Goal: Information Seeking & Learning: Learn about a topic

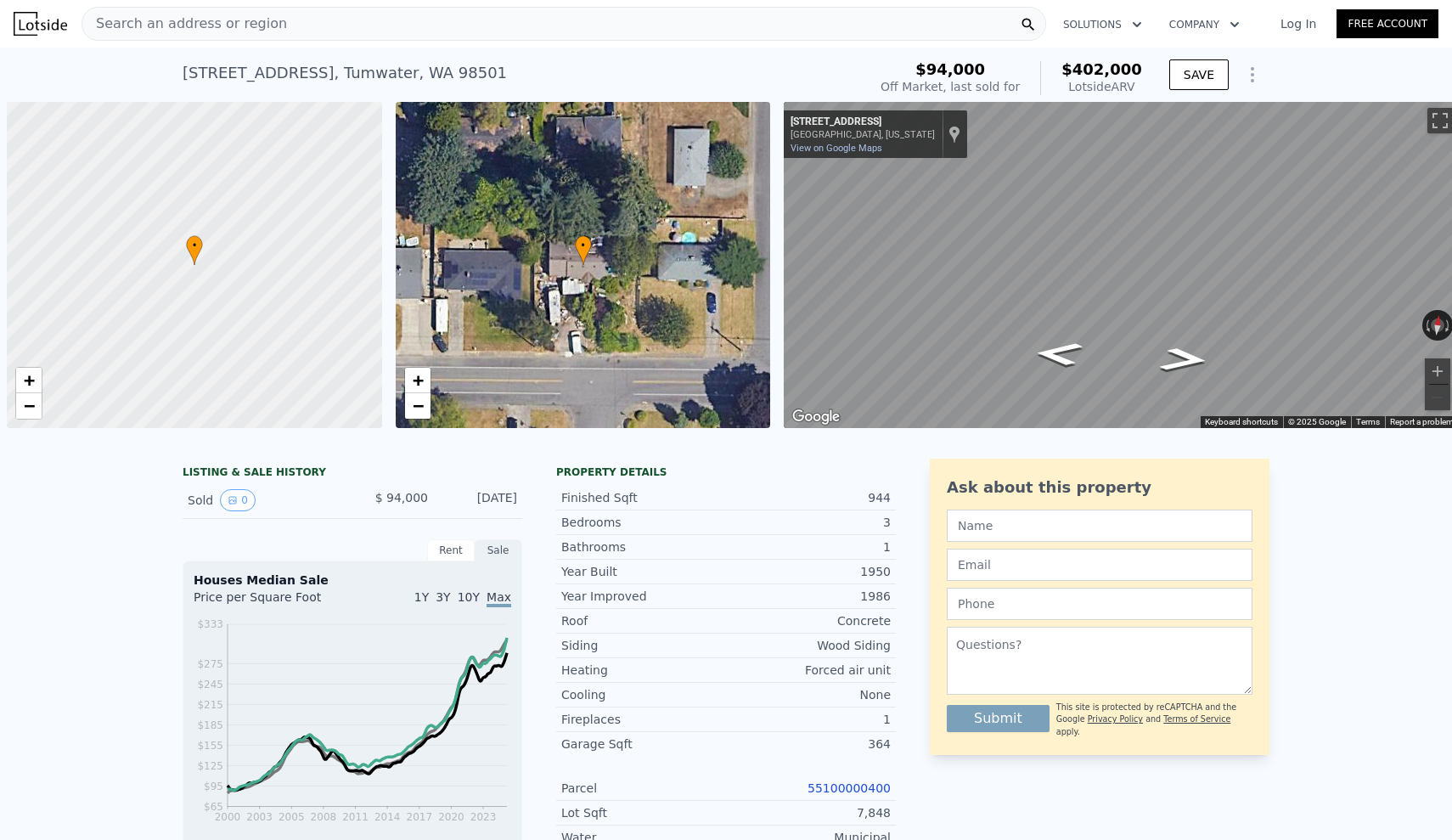
scroll to position [0, 7]
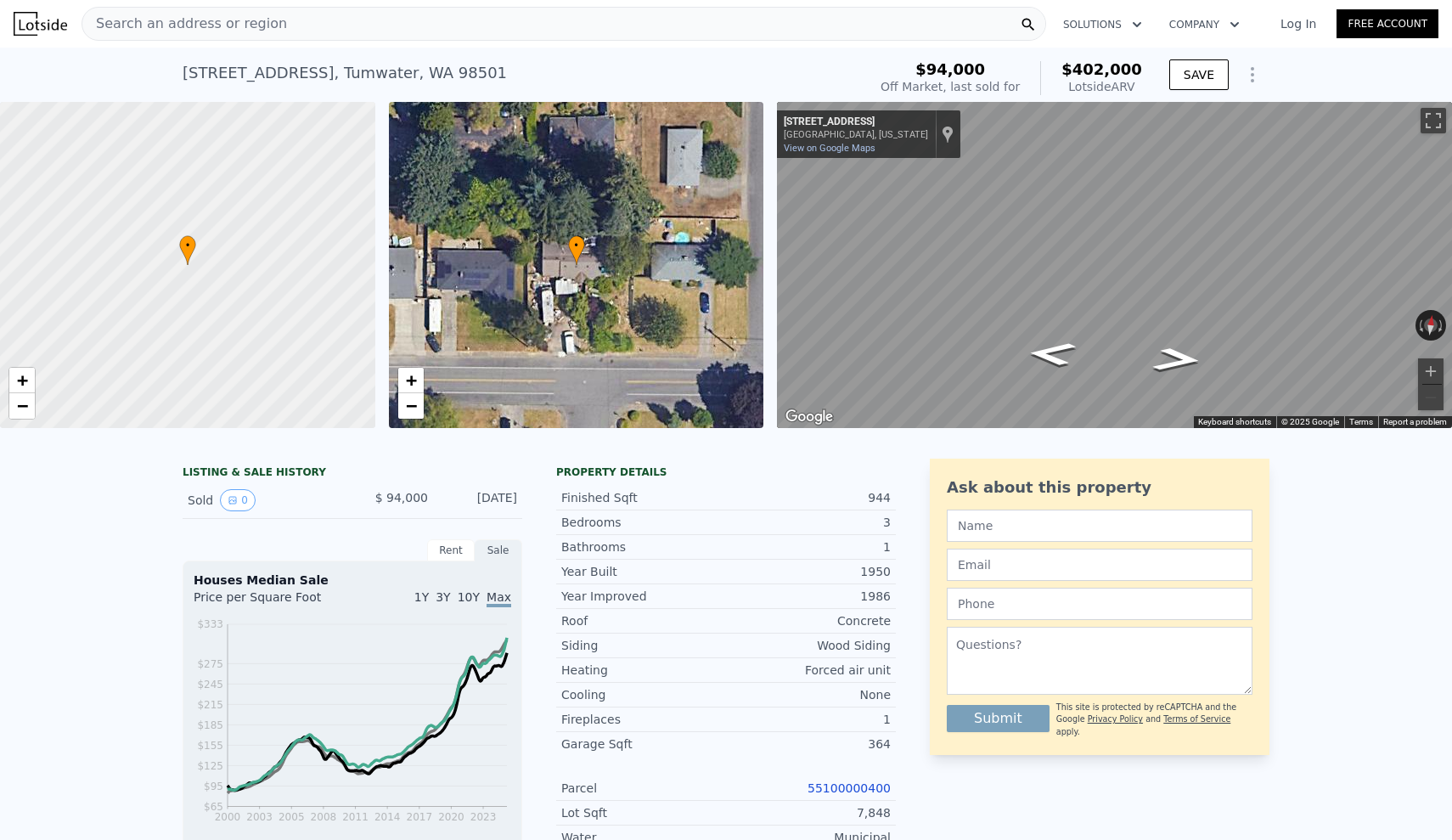
click at [322, 17] on div "Search an address or region" at bounding box center [563, 24] width 965 height 34
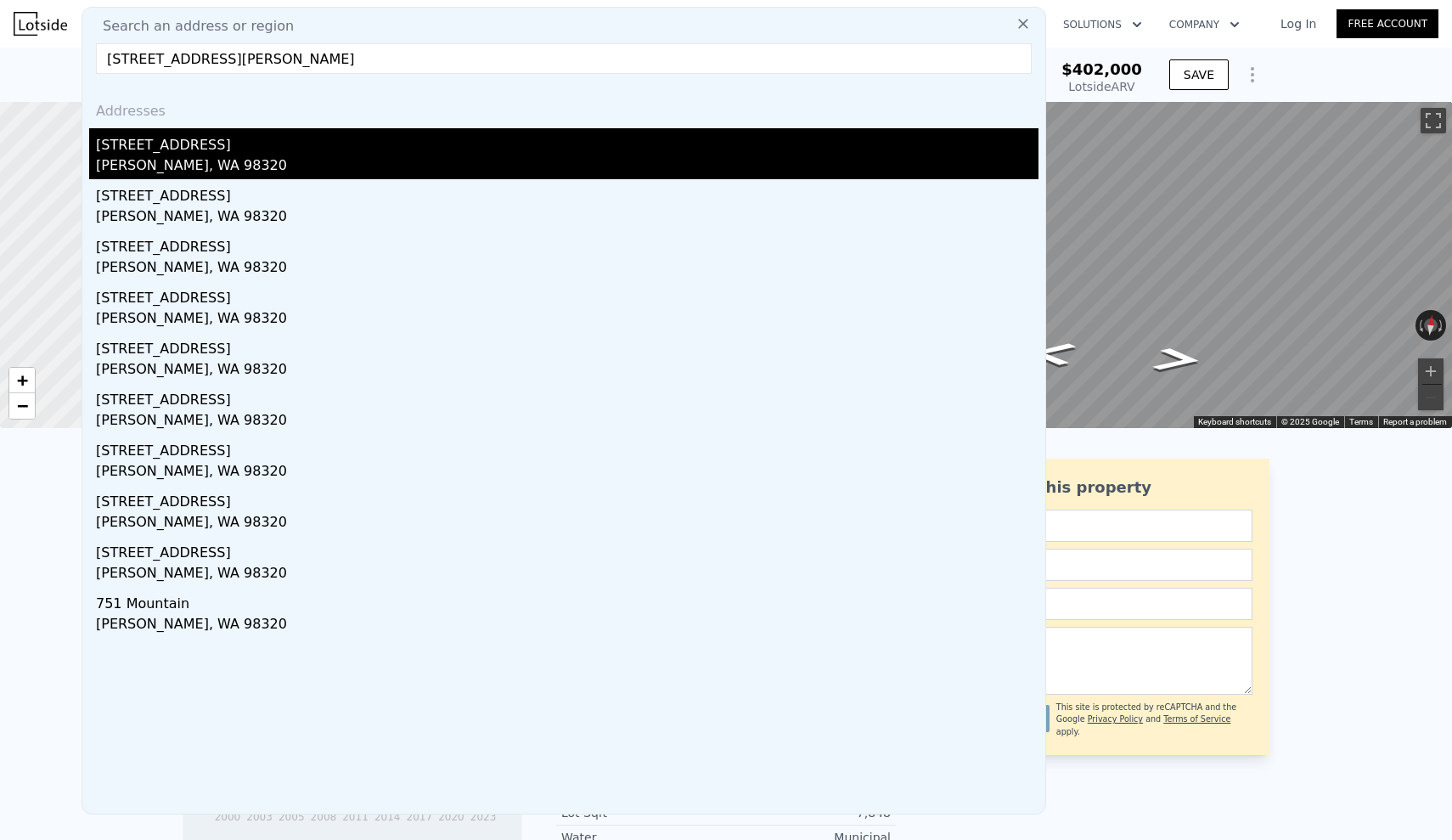
type input "[STREET_ADDRESS][PERSON_NAME]"
click at [244, 160] on div "[PERSON_NAME], WA 98320" at bounding box center [567, 167] width 942 height 24
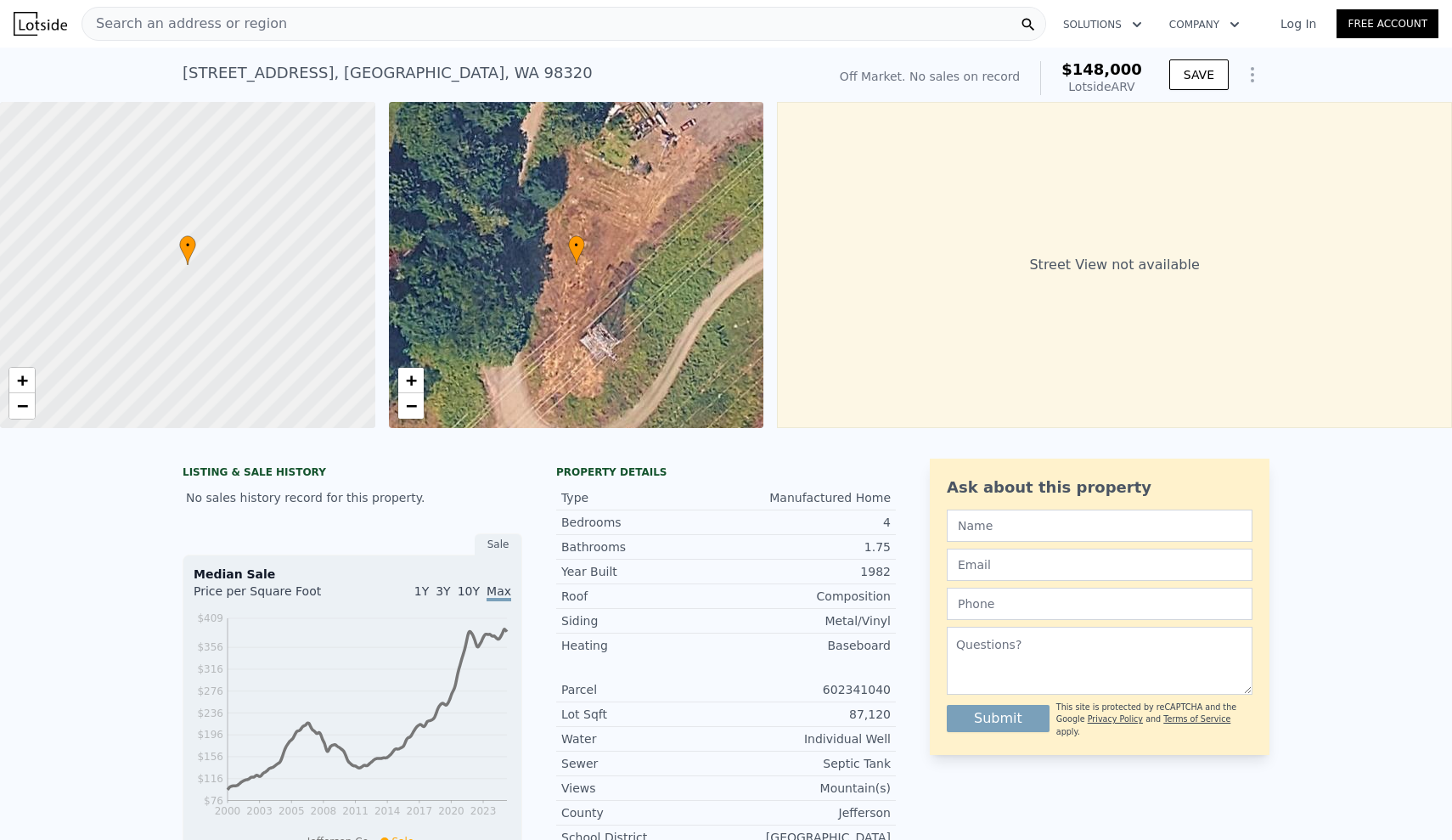
click at [132, 558] on div "LISTING & SALE HISTORY No sales history record for this property. Sale Median S…" at bounding box center [726, 720] width 1452 height 549
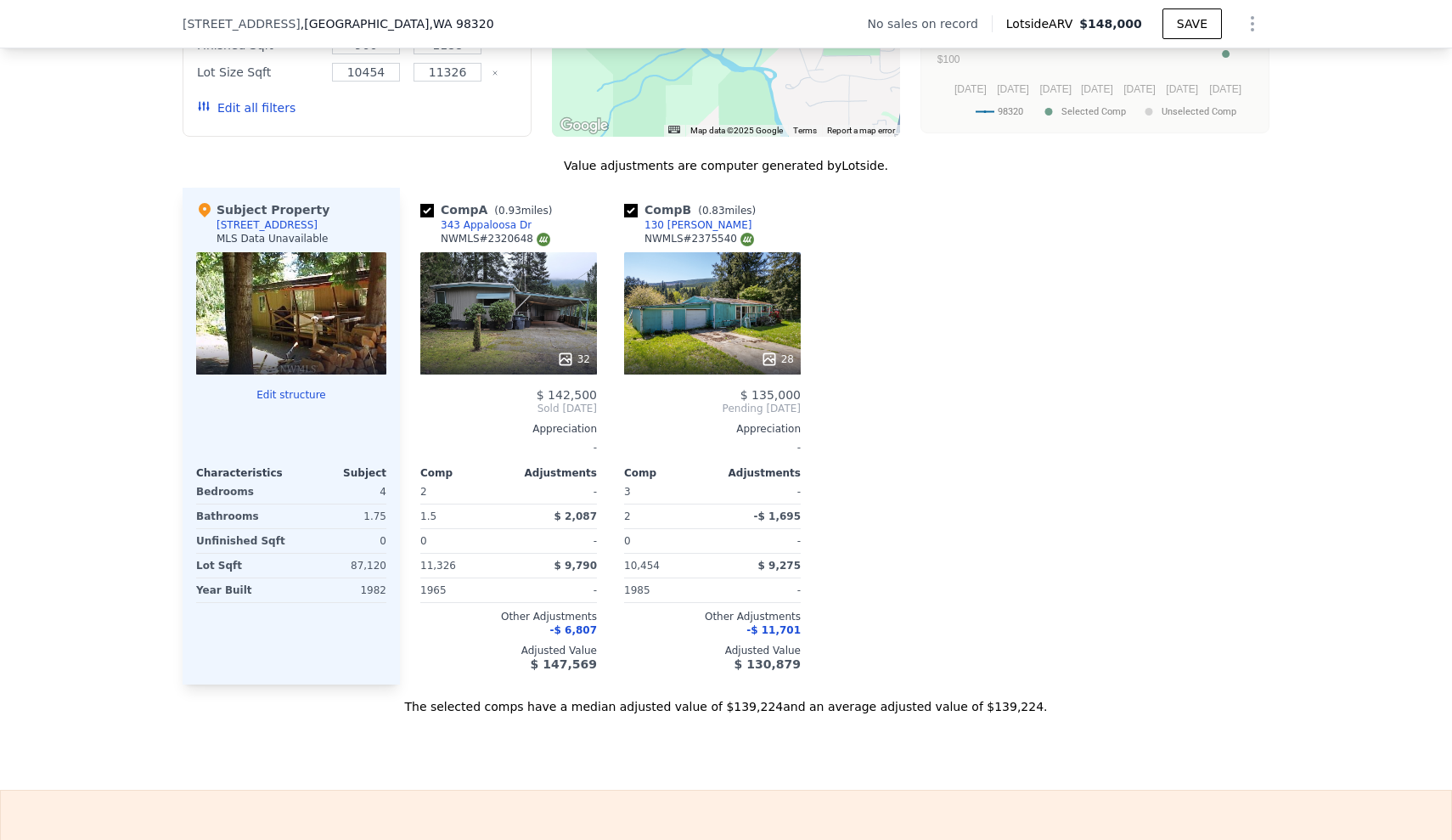
scroll to position [1296, 0]
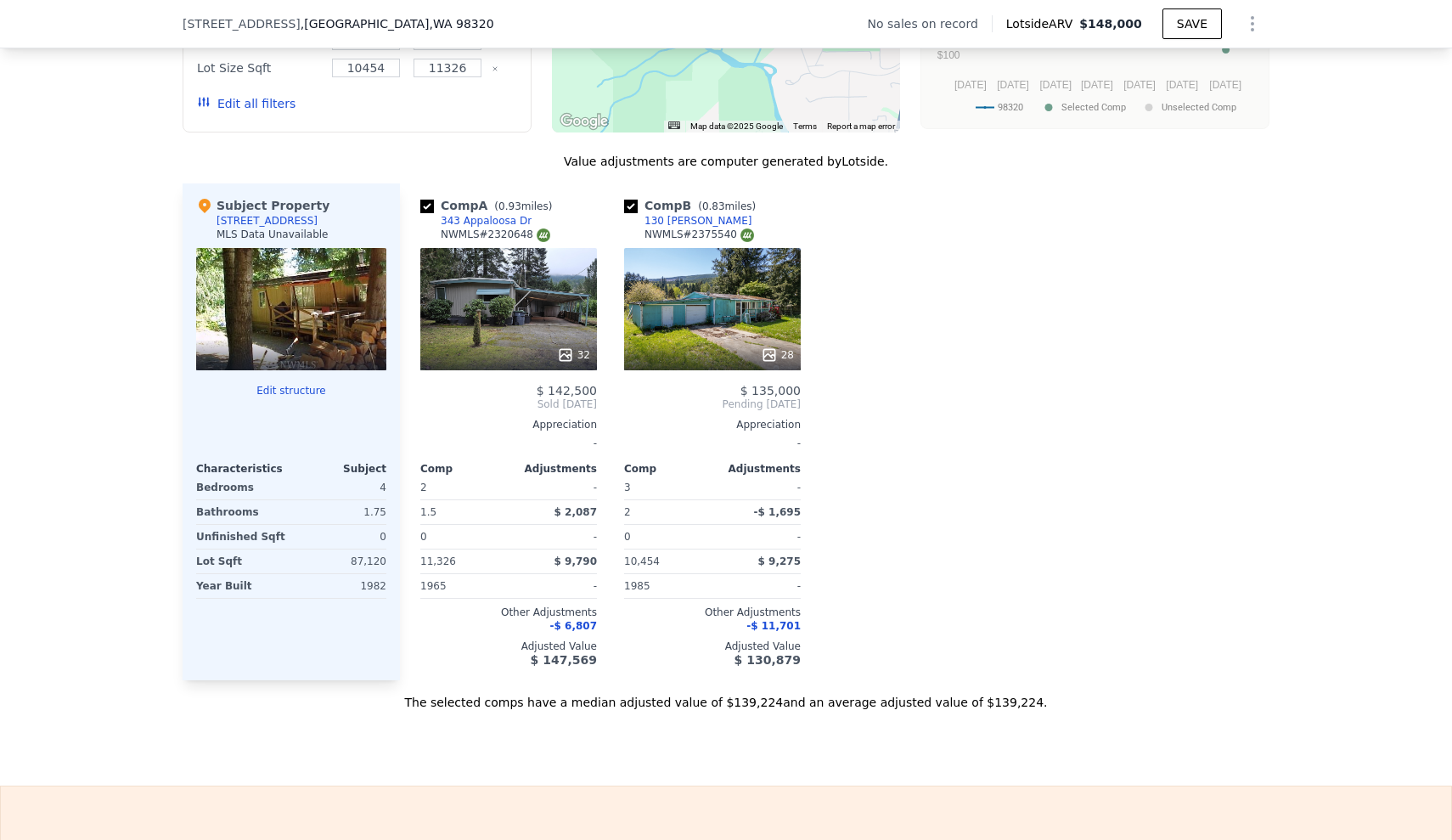
click at [60, 256] on div "We found 2 sales that match your search Filters Map Prices Modify Comp Filters …" at bounding box center [726, 256] width 1452 height 907
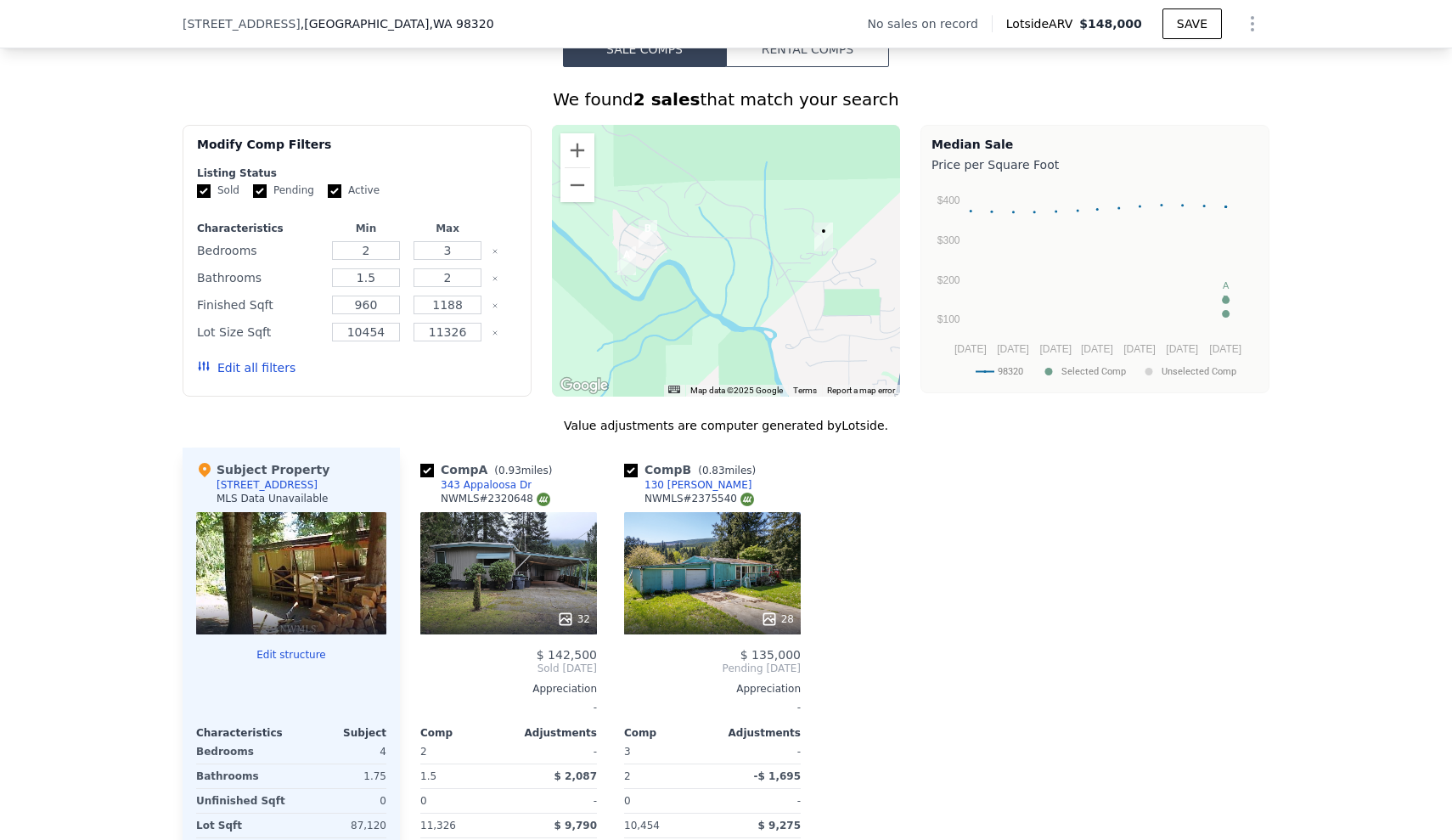
scroll to position [1011, 0]
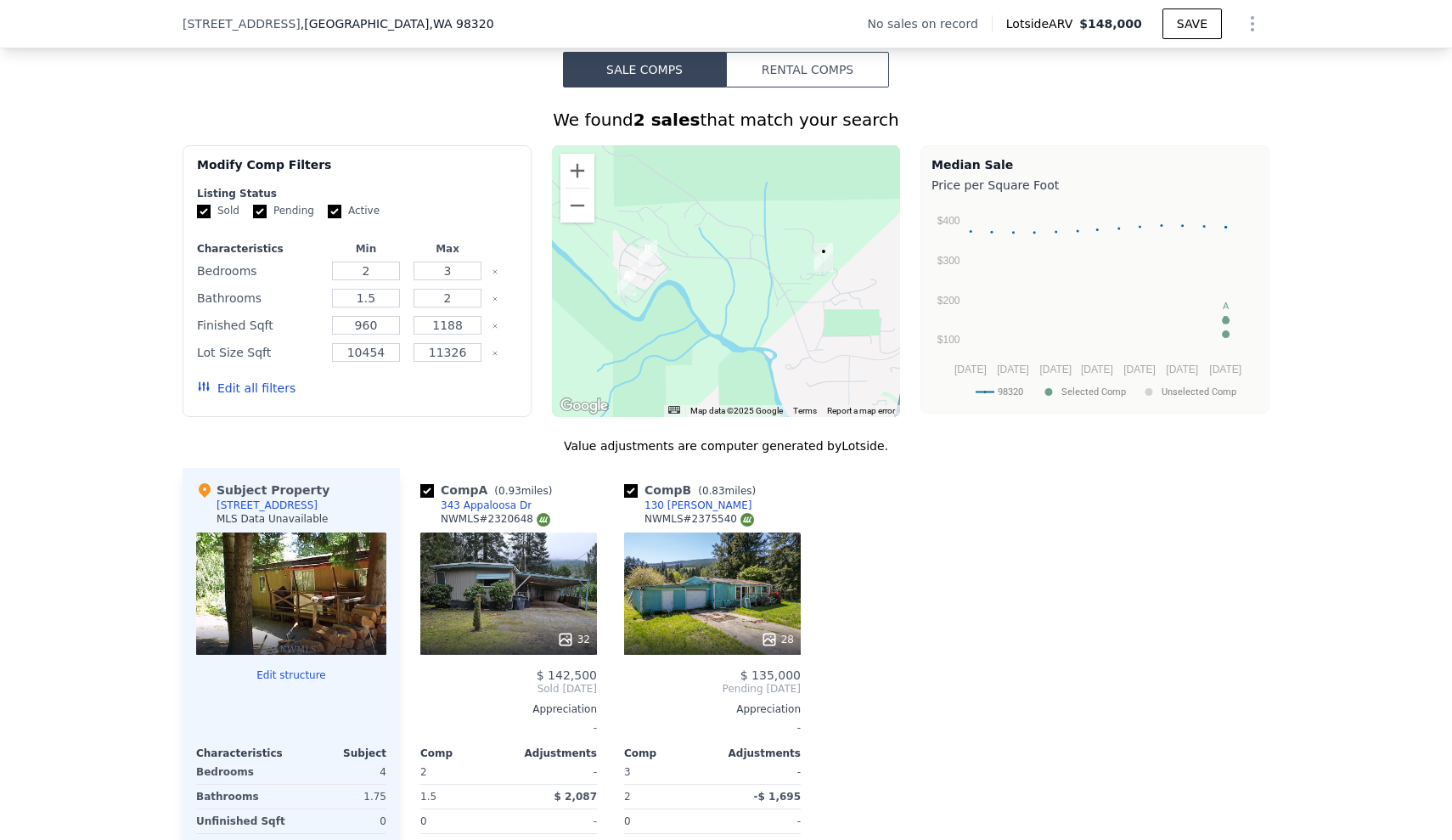
click at [82, 156] on div "We found 2 sales that match your search Filters Map Prices Modify Comp Filters …" at bounding box center [726, 540] width 1452 height 907
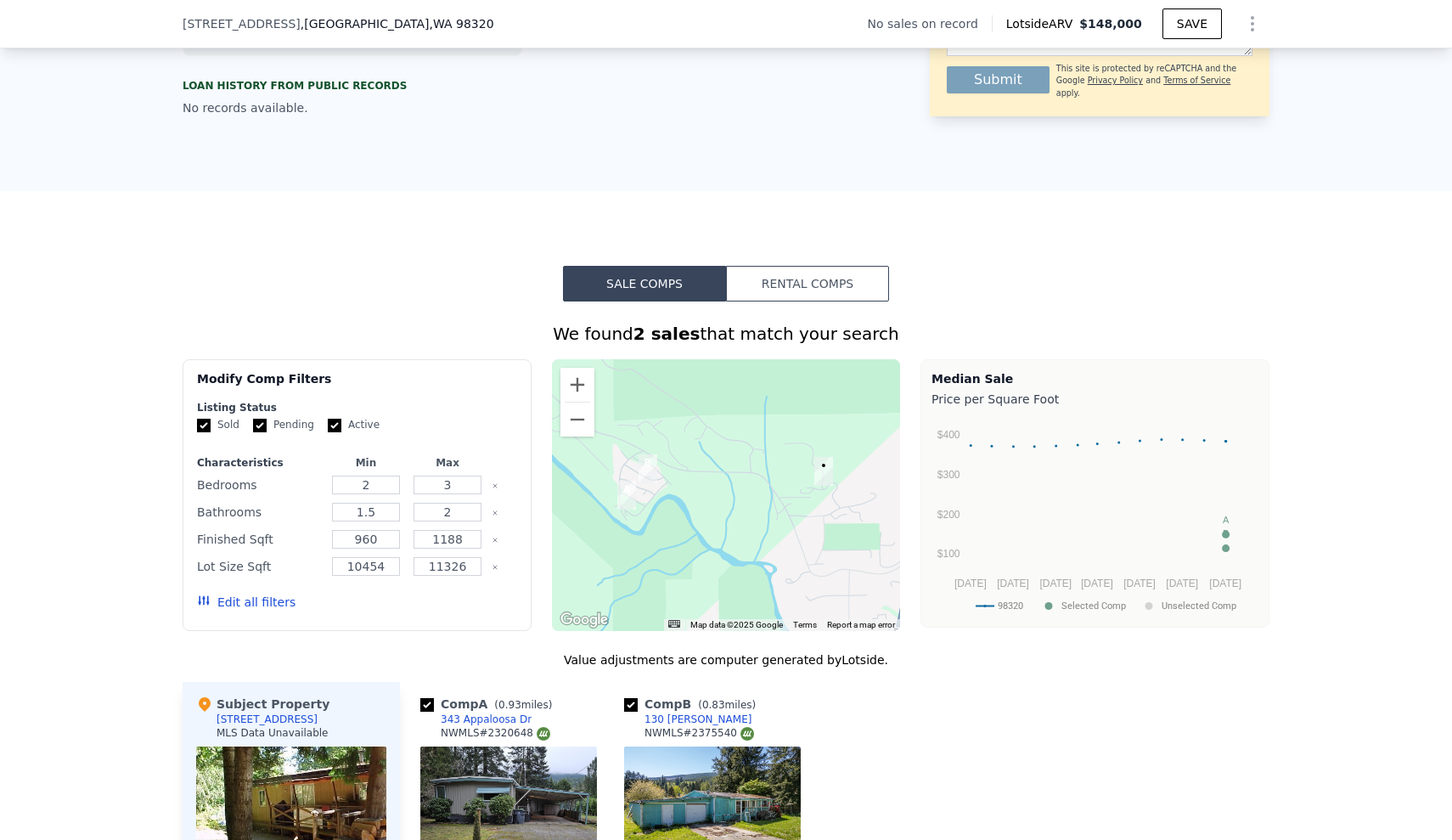
scroll to position [0, 0]
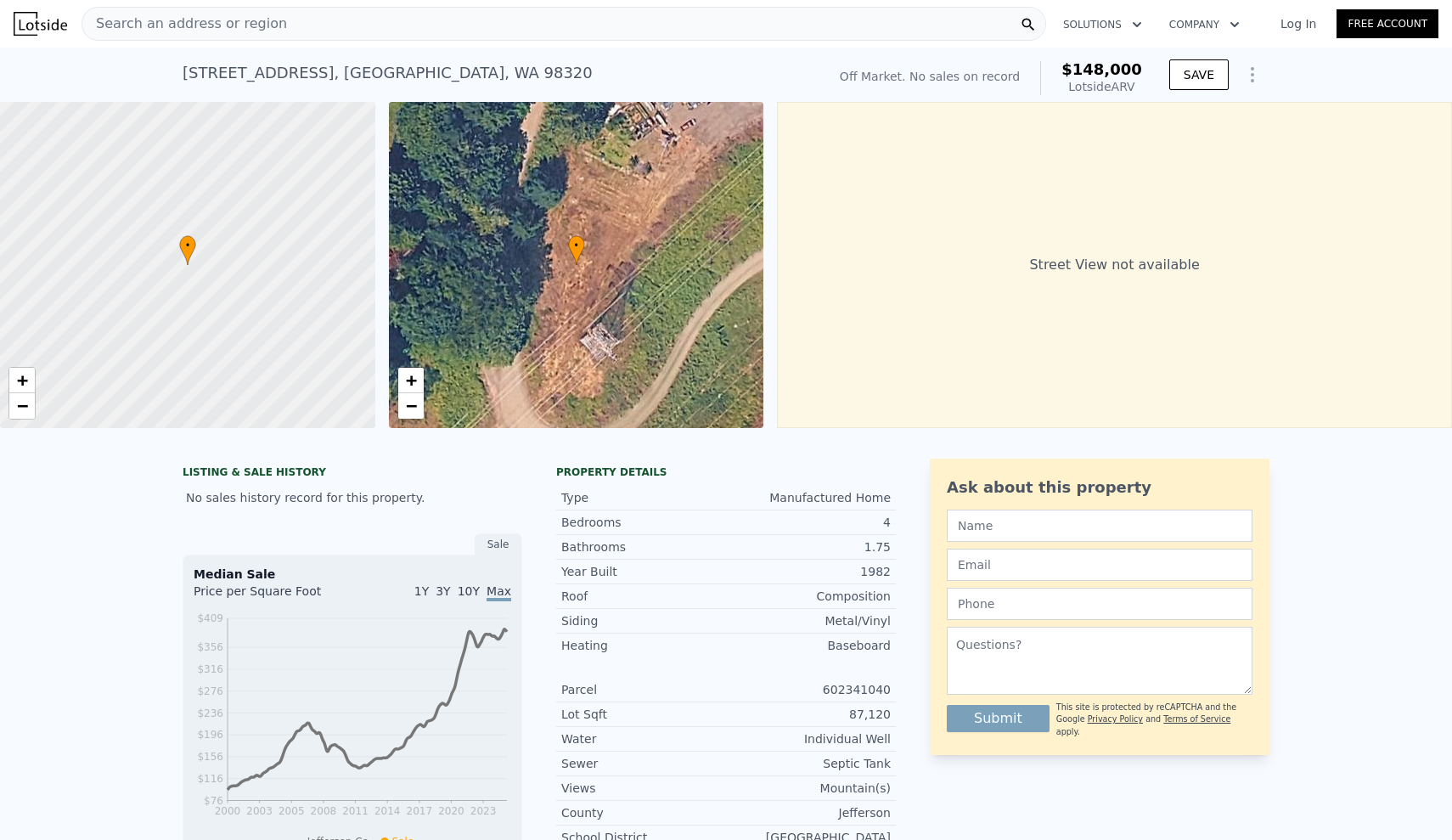
click at [527, 24] on div "Search an address or region" at bounding box center [563, 24] width 965 height 34
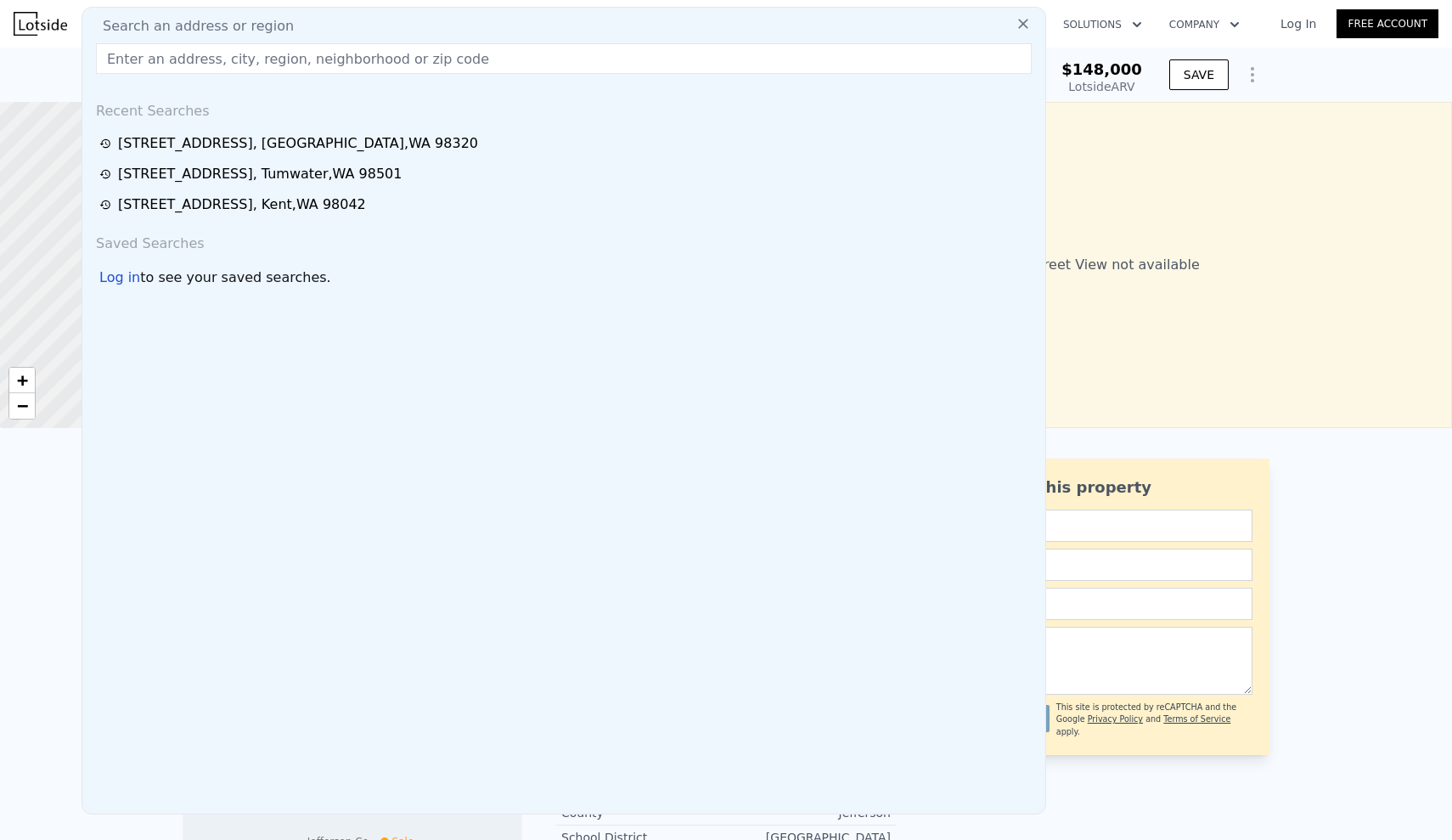
click at [0, 591] on div "LISTING & SALE HISTORY No sales history record for this property. Sale Median S…" at bounding box center [726, 720] width 1452 height 549
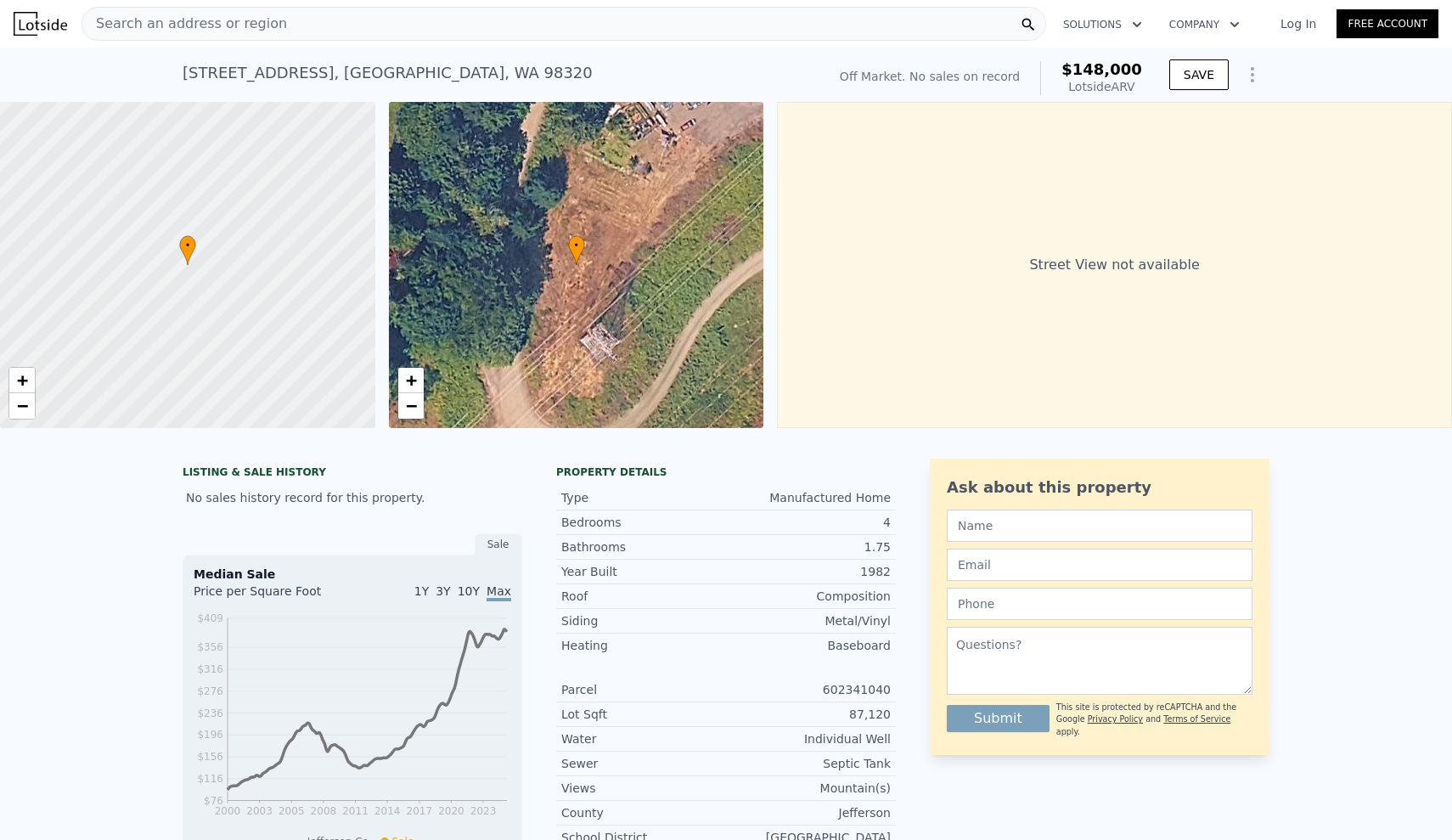
click at [376, 24] on div "Search an address or region" at bounding box center [563, 24] width 965 height 34
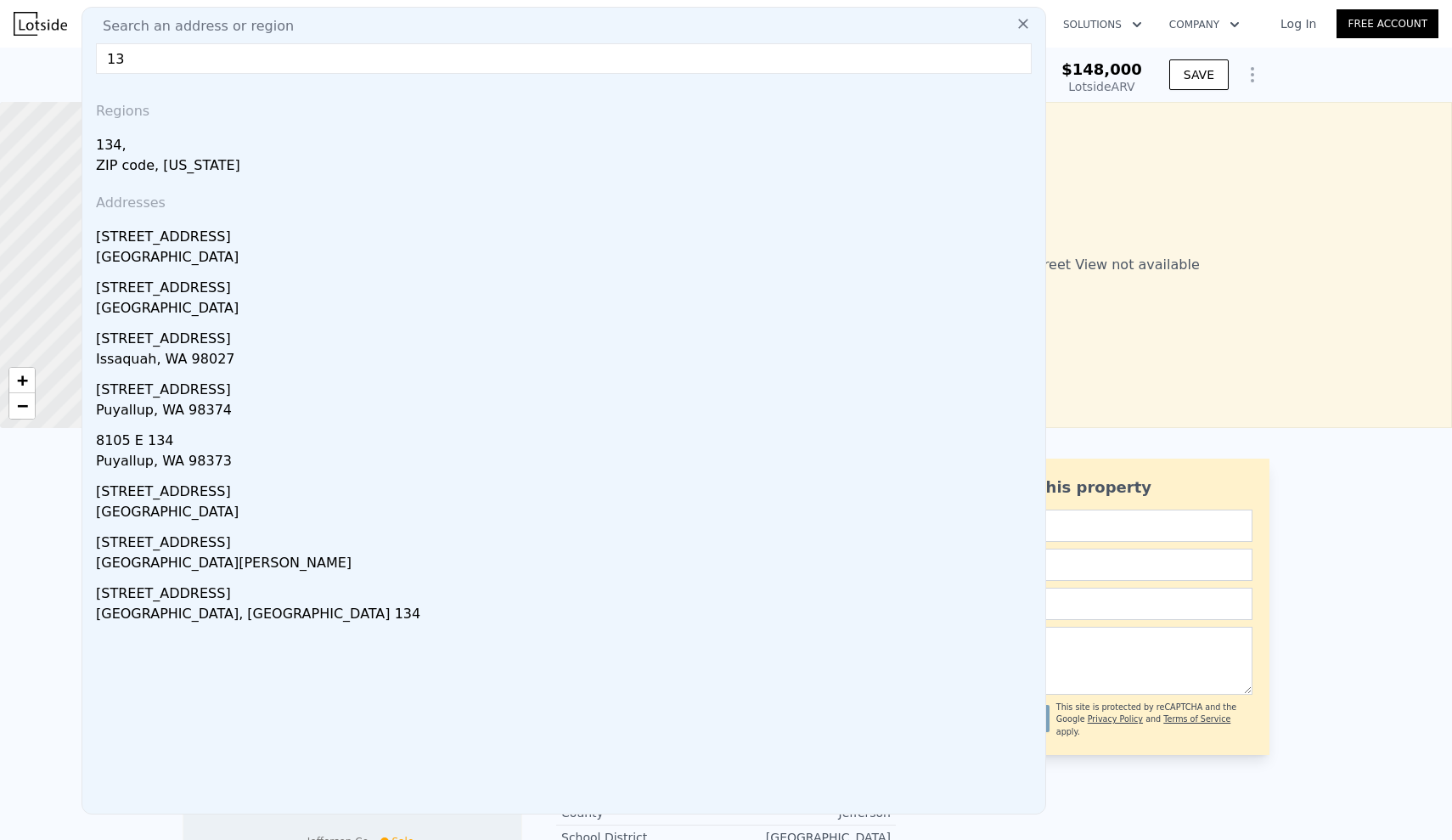
type input "1"
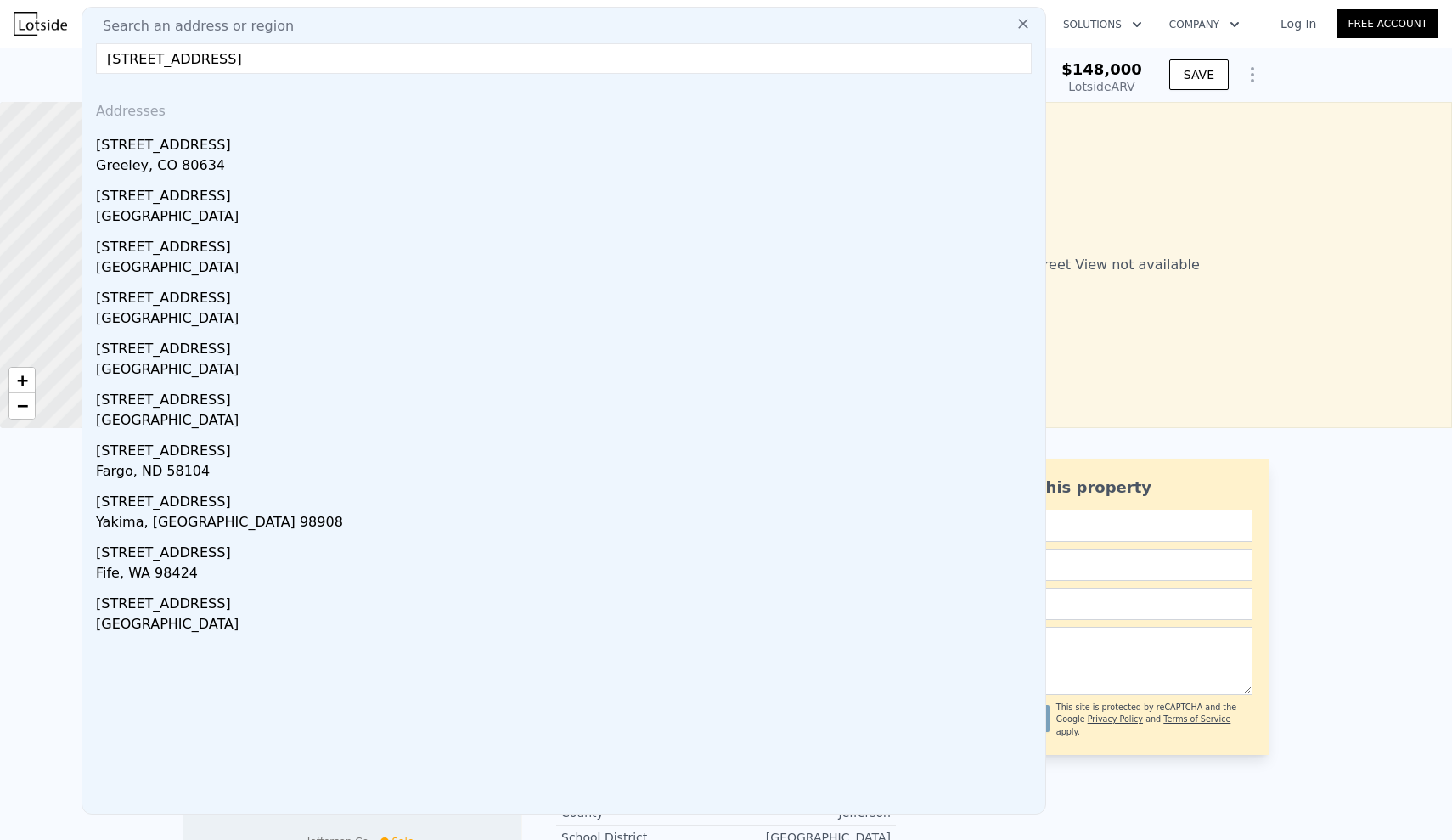
click at [127, 60] on input "[STREET_ADDRESS]" at bounding box center [564, 59] width 936 height 31
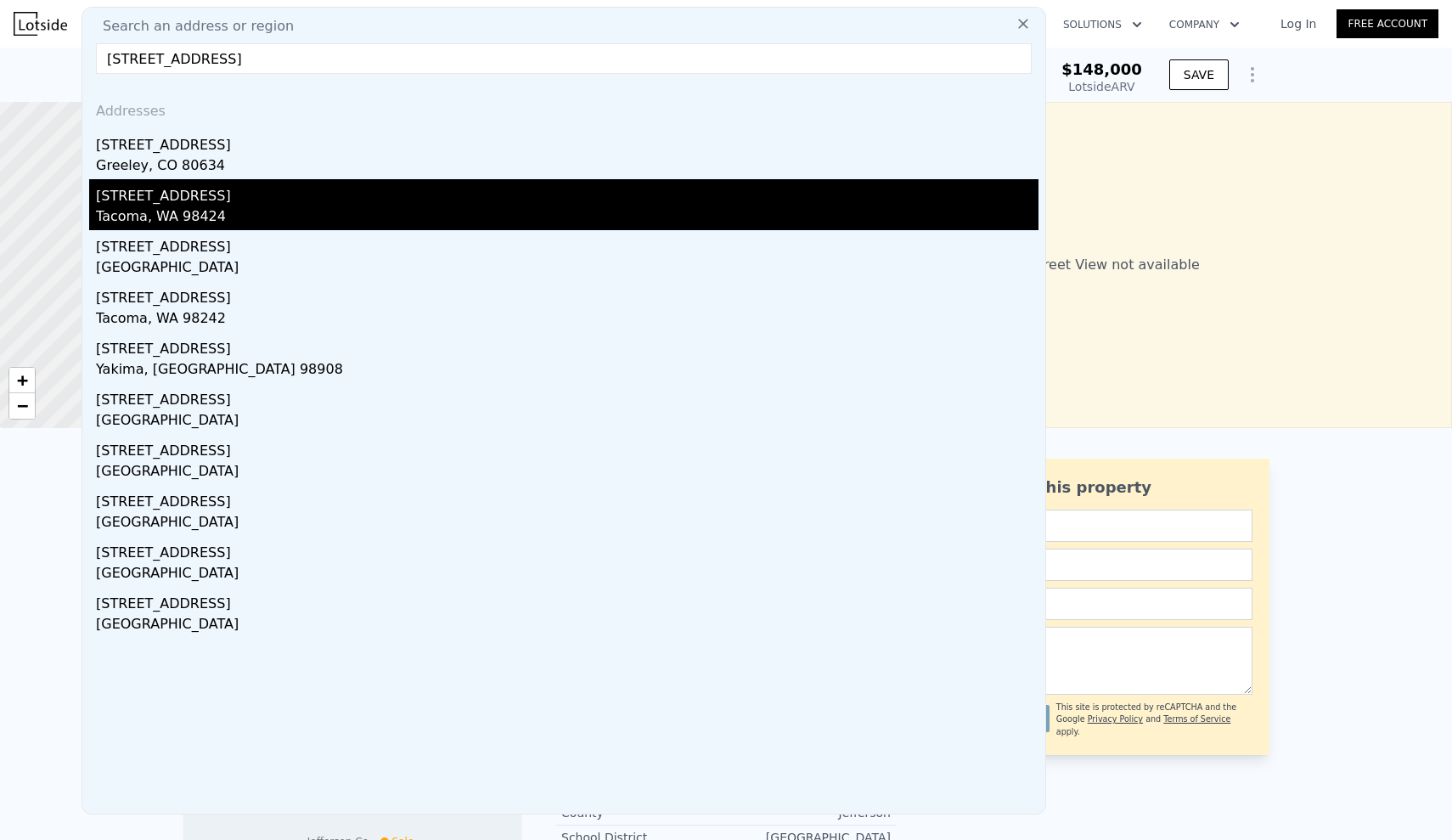
type input "[STREET_ADDRESS]"
click at [257, 224] on div "Tacoma, WA 98424" at bounding box center [567, 217] width 942 height 24
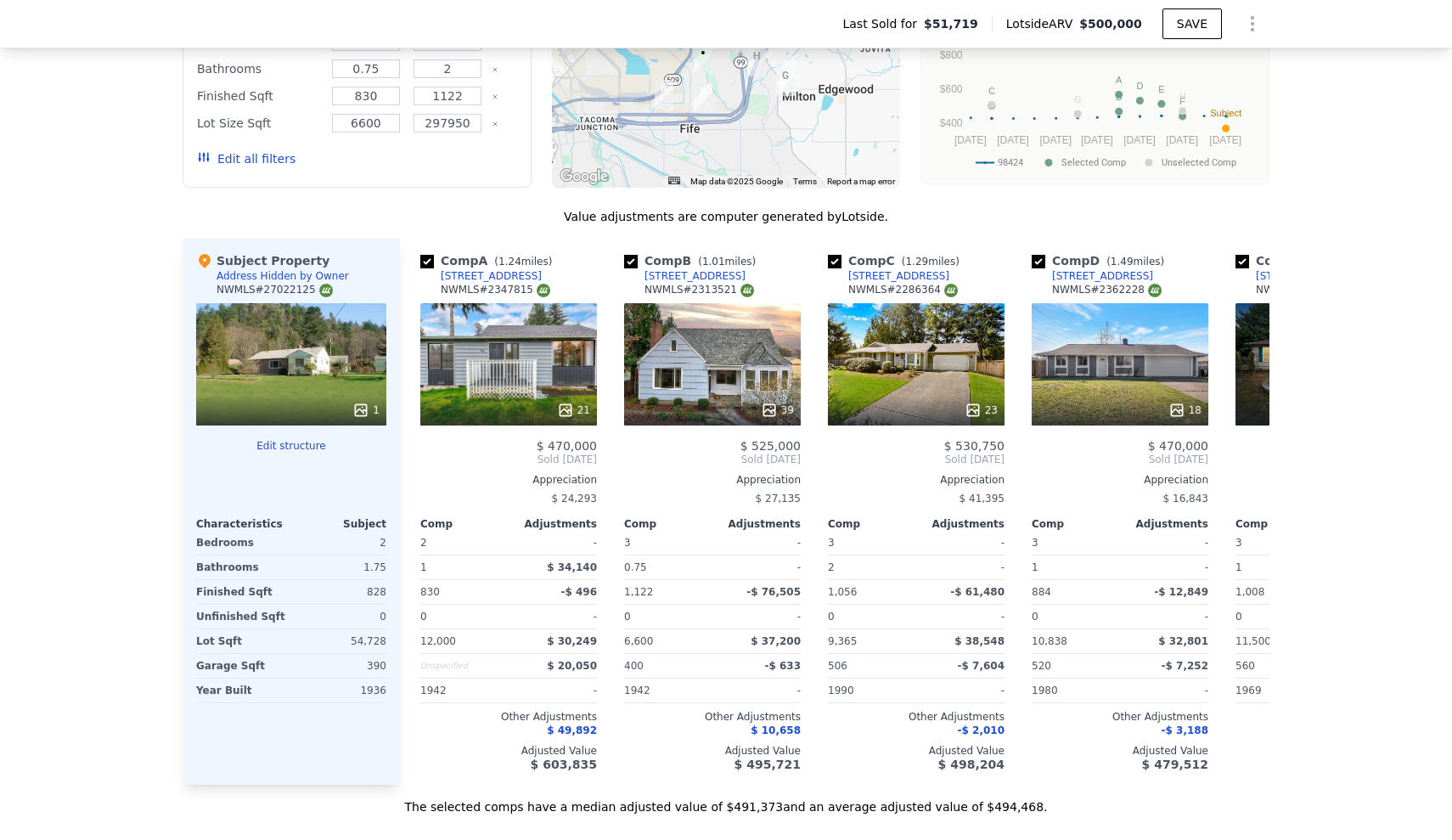
scroll to position [1673, 0]
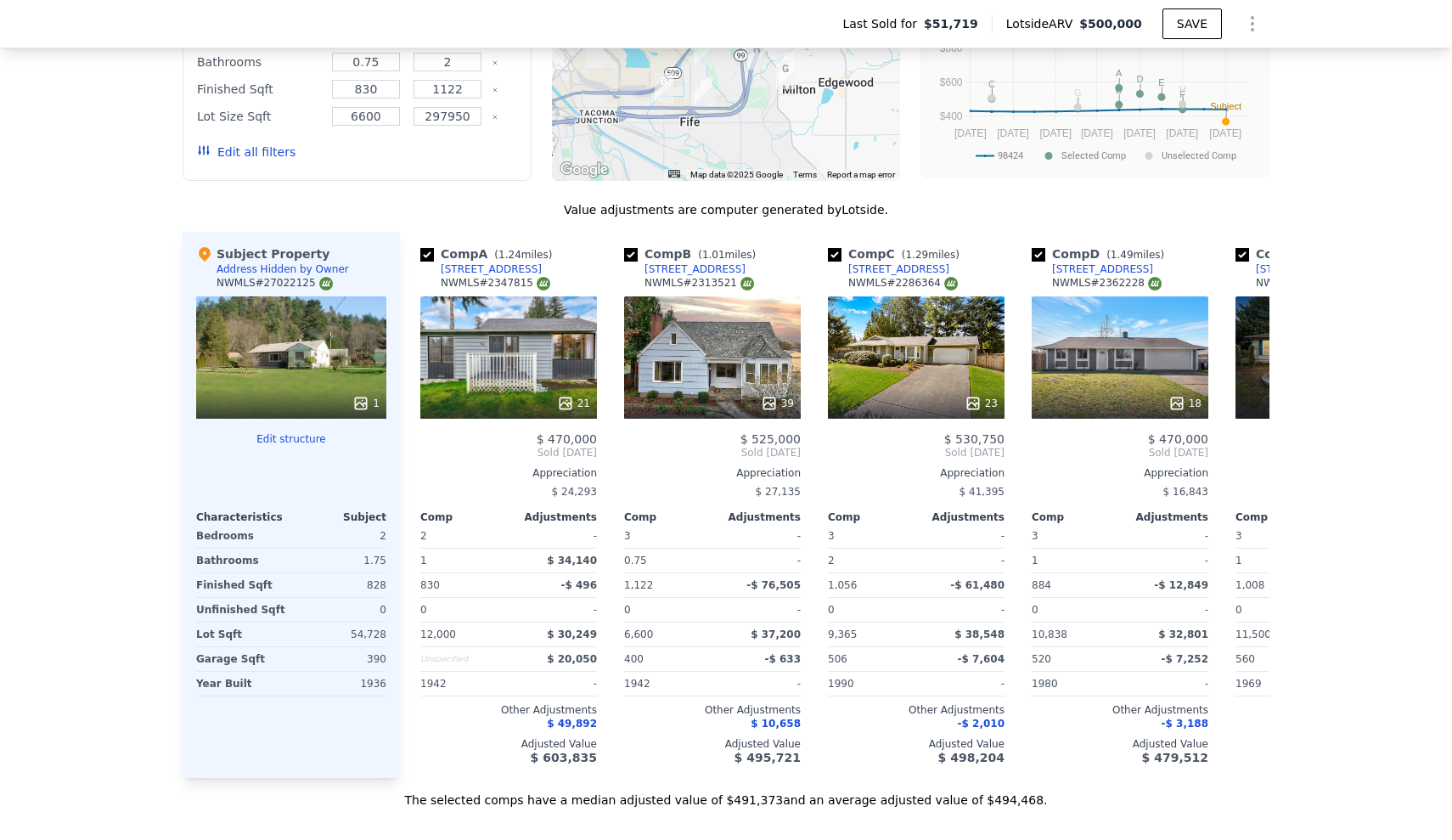
click at [13, 557] on div "We found 10 sales that match your search Listings provided by NWMLS Filters Map…" at bounding box center [726, 320] width 1452 height 974
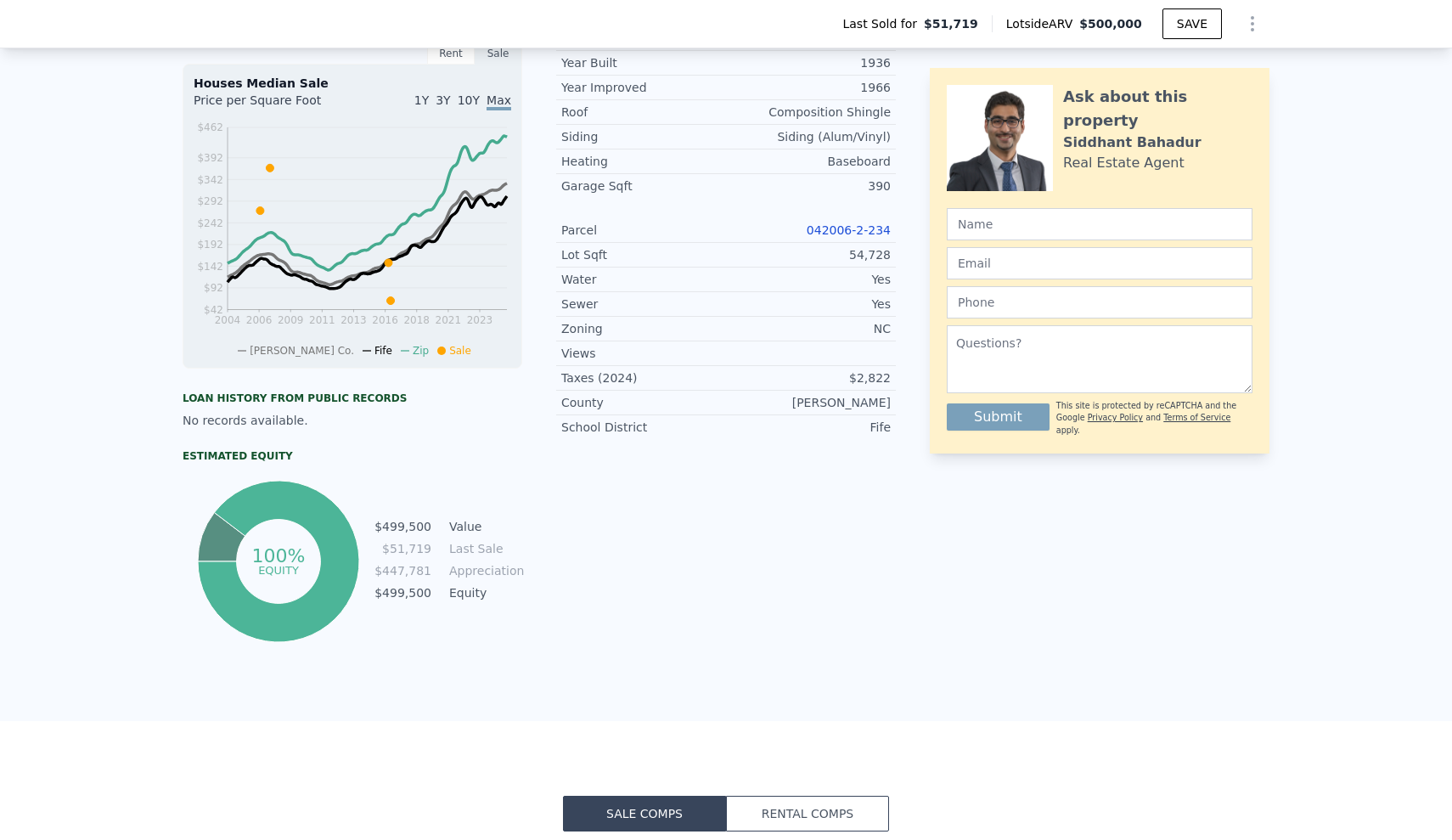
scroll to position [669, 0]
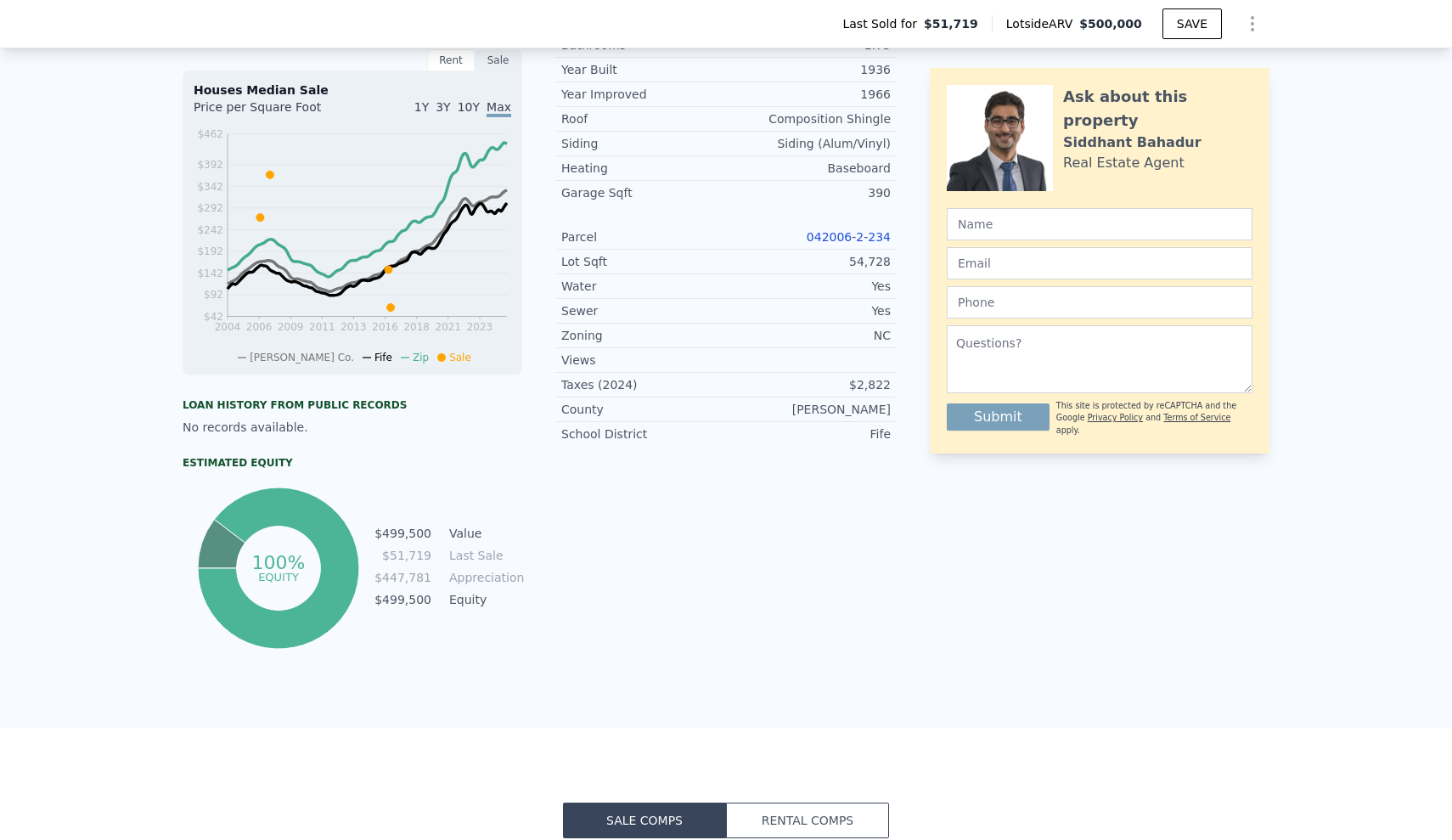
click at [174, 385] on div "LISTING & SALE HISTORY Sold 0 $ 51,719 [DATE] Sold 0 $ 124,000 [DATE] Sold 1 $ …" at bounding box center [726, 261] width 1452 height 934
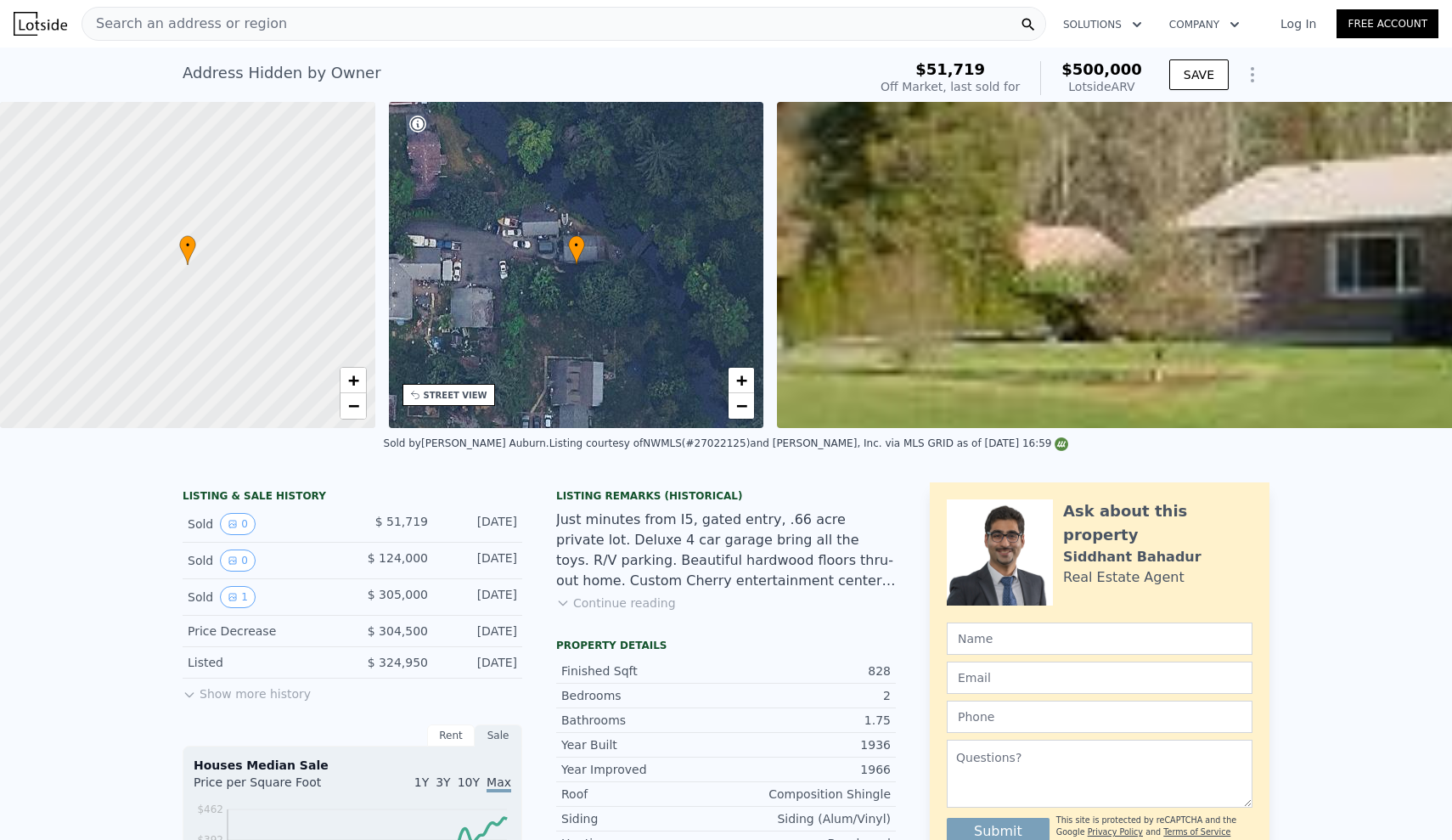
scroll to position [0, 0]
click at [280, 39] on div "Search an address or region" at bounding box center [563, 24] width 965 height 34
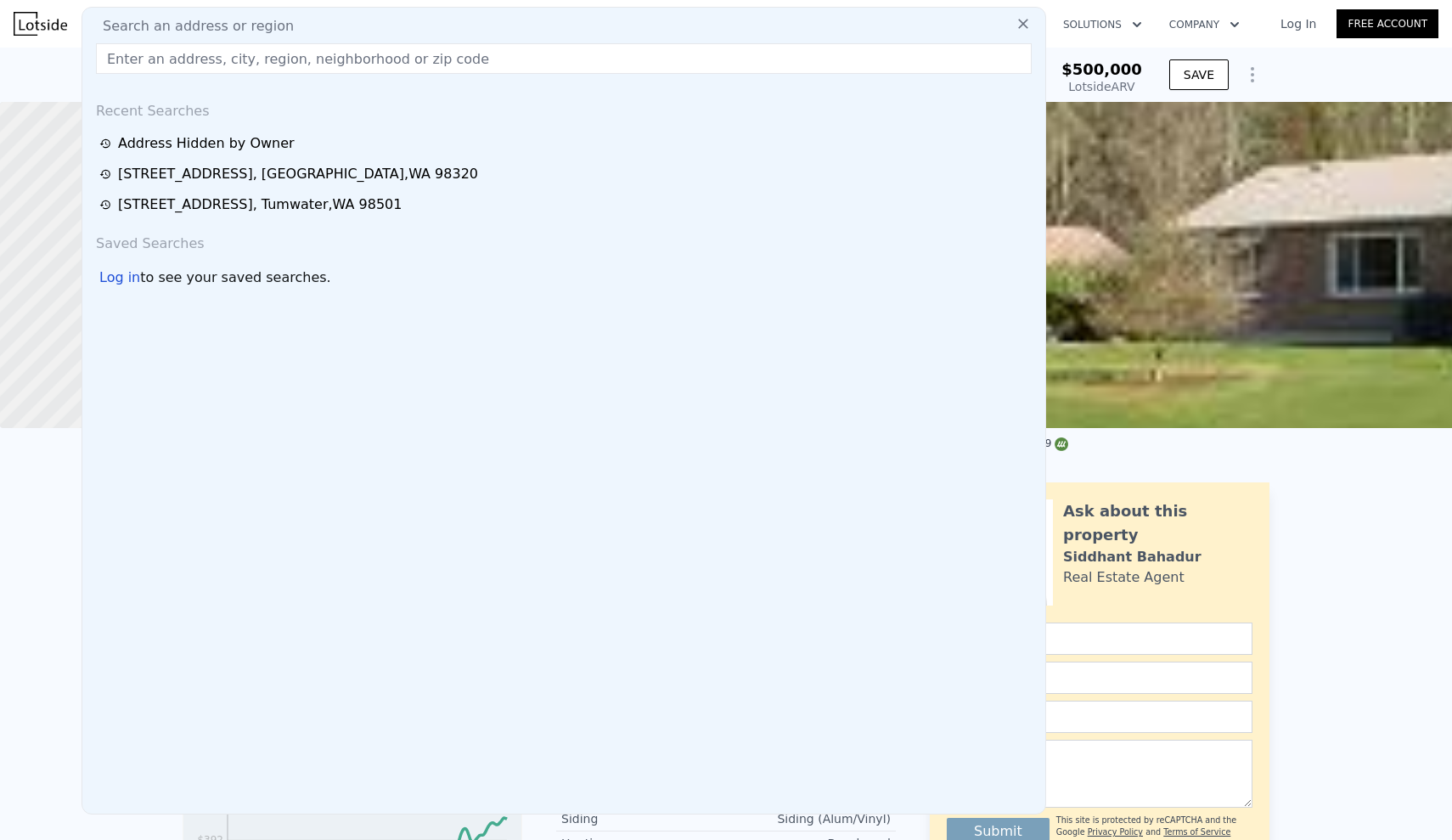
type input "[STREET_ADDRESS]"
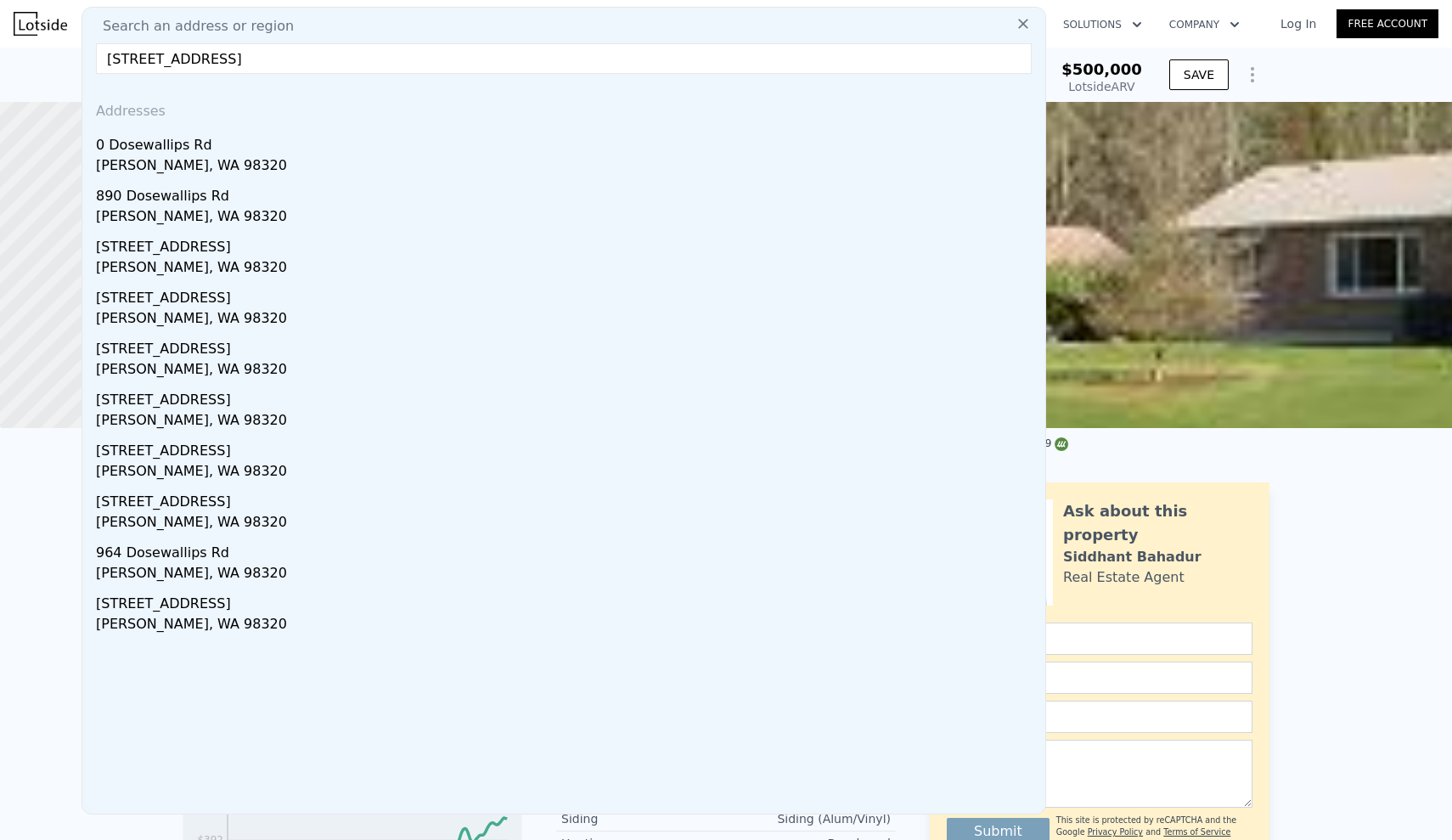
drag, startPoint x: 469, startPoint y: 61, endPoint x: 94, endPoint y: 49, distance: 375.2
click at [94, 49] on div "Search an address or region [STREET_ADDRESS][PERSON_NAME] Addresses [STREET_ADD…" at bounding box center [563, 410] width 965 height 808
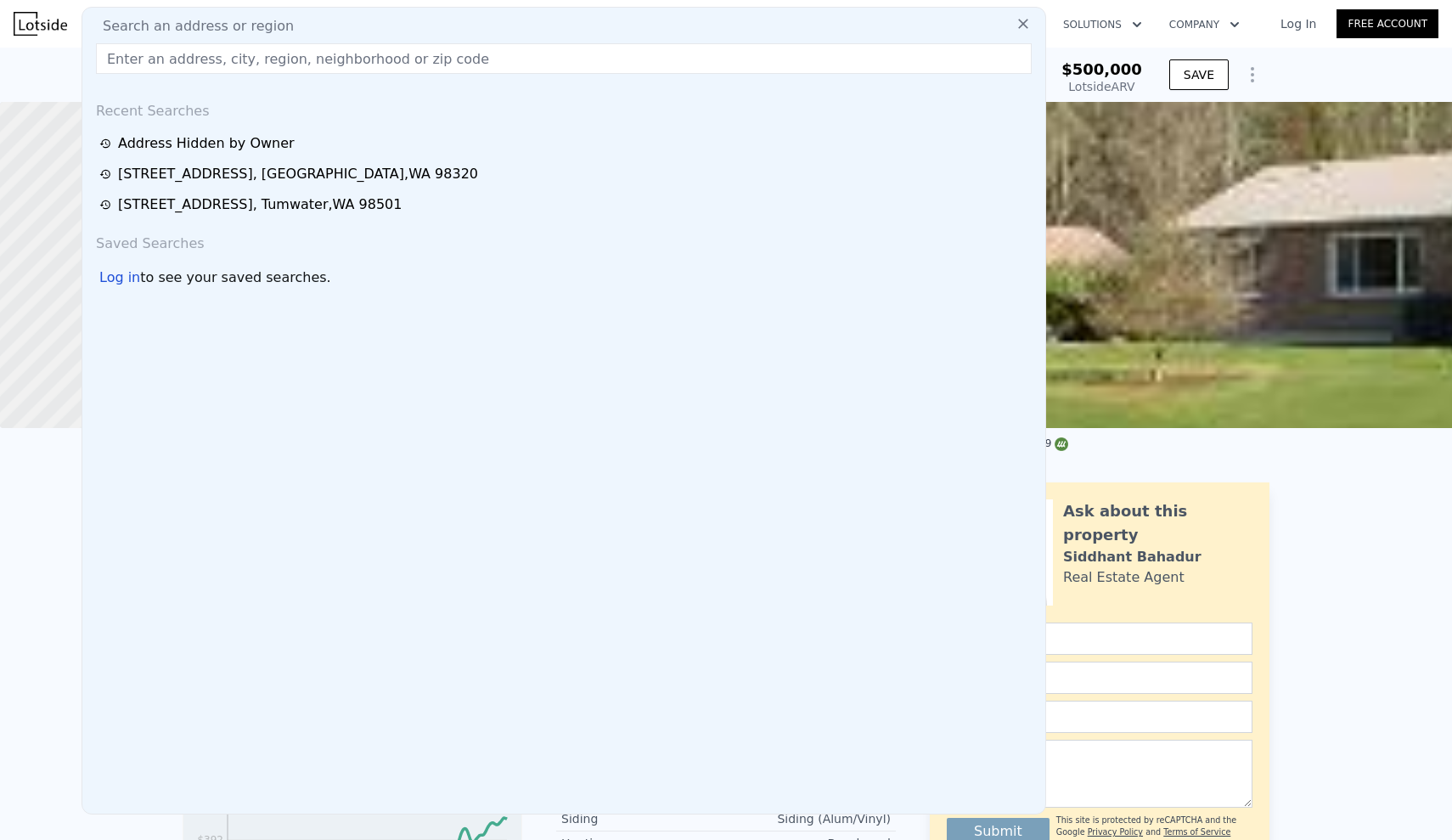
paste input "[STREET_ADDRESS][PERSON_NAME][PERSON_NAME]"
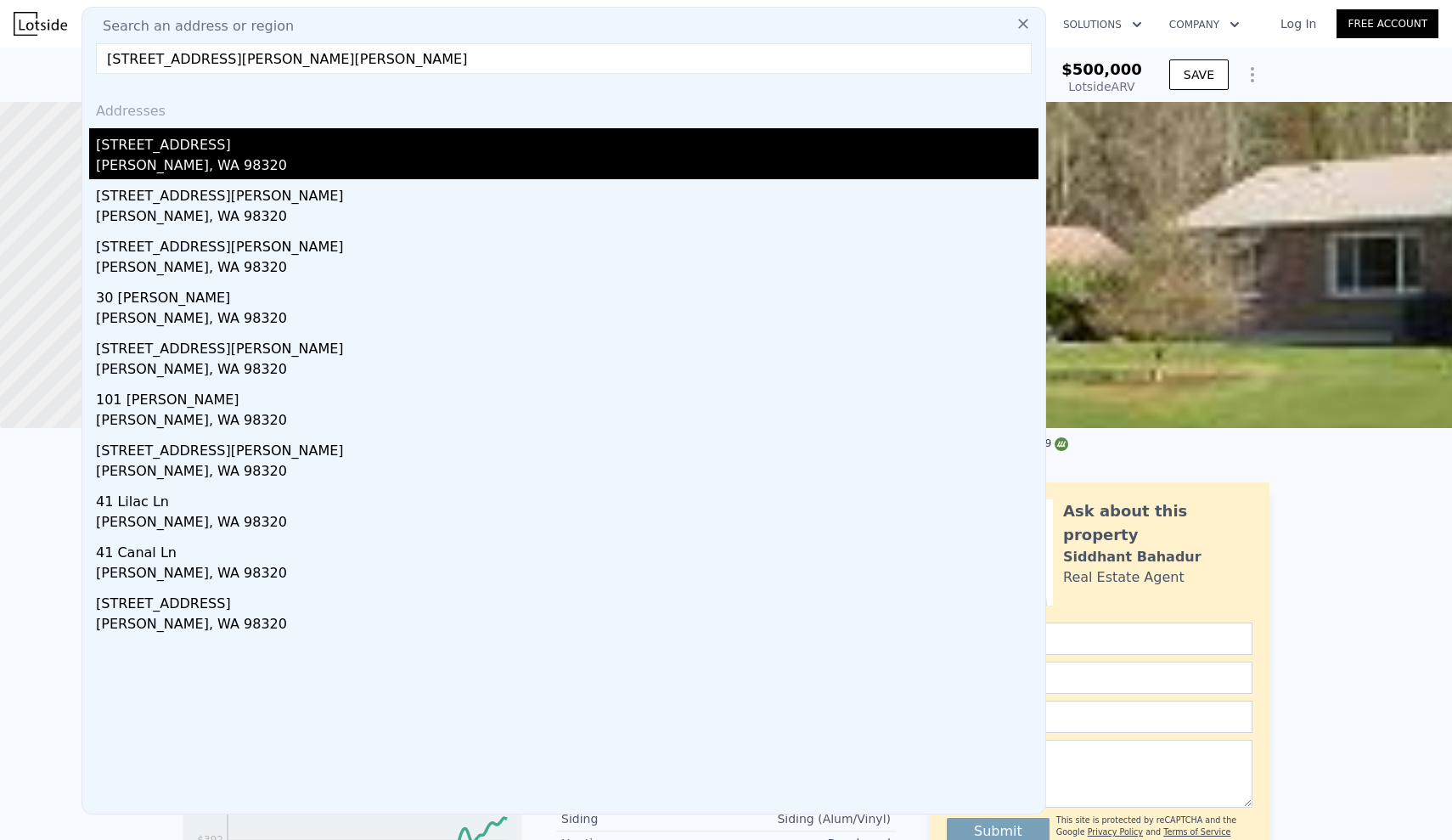
type input "[STREET_ADDRESS][PERSON_NAME][PERSON_NAME]"
click at [151, 141] on div "[STREET_ADDRESS]" at bounding box center [567, 141] width 942 height 27
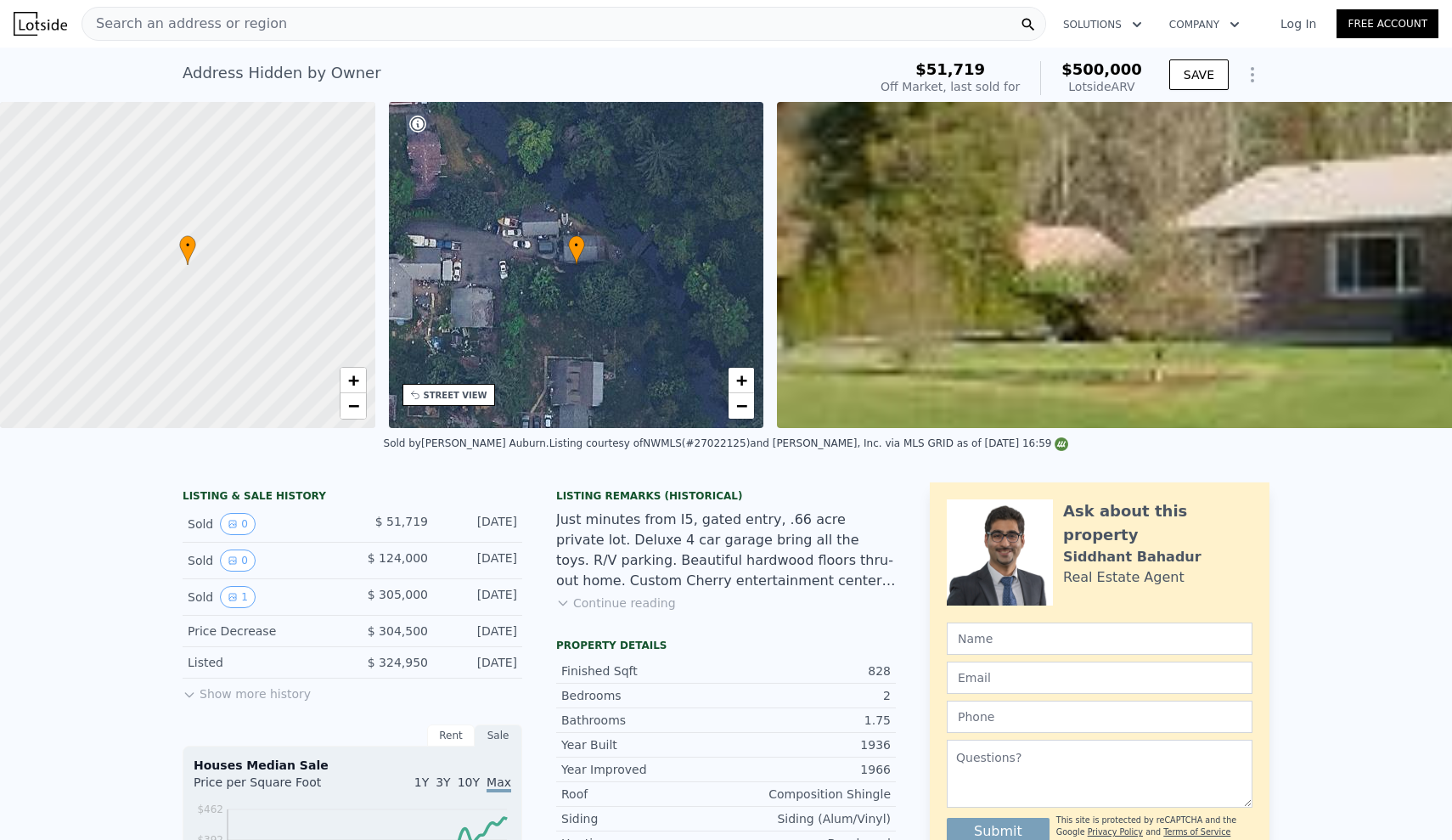
click at [341, 46] on nav "Search an address or region Solutions Company Open main menu Log In Free Account" at bounding box center [726, 24] width 1452 height 47
click at [353, 31] on div "Search an address or region" at bounding box center [563, 24] width 965 height 34
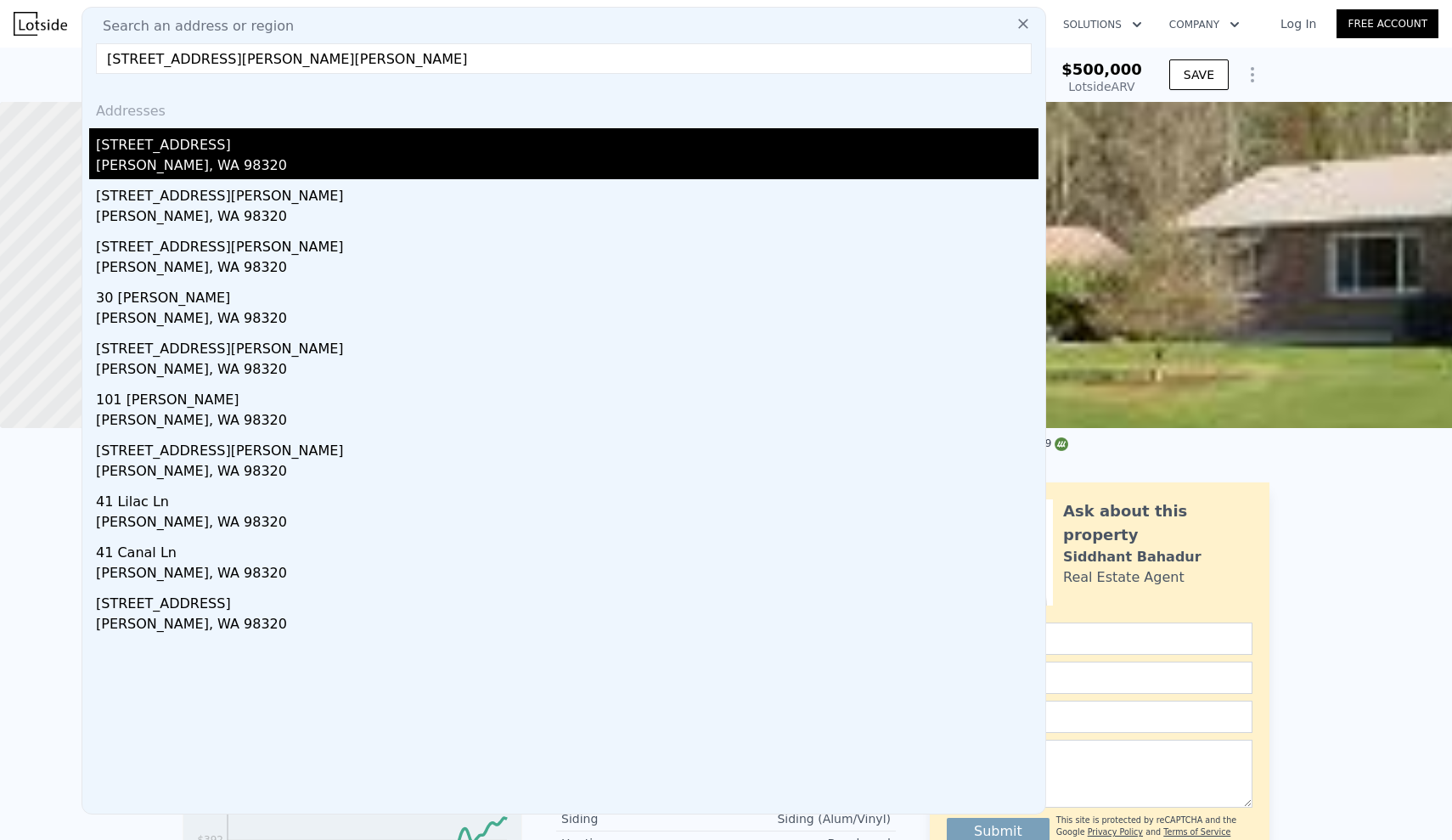
type input "[STREET_ADDRESS][PERSON_NAME][PERSON_NAME]"
click at [202, 146] on div "[STREET_ADDRESS]" at bounding box center [567, 141] width 942 height 27
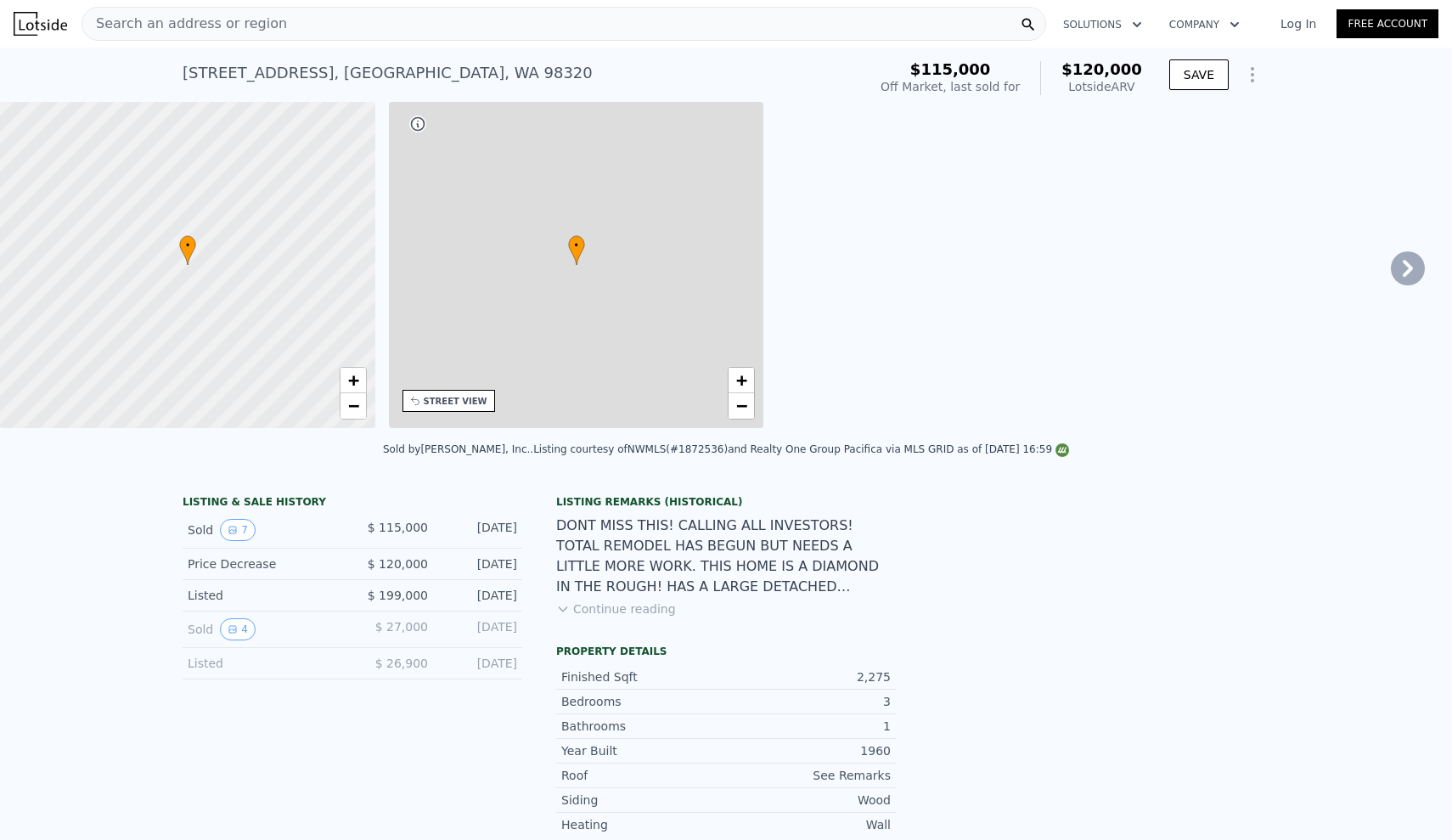
type input "1"
type input "0.75"
type input "2"
type input "830"
type input "1122"
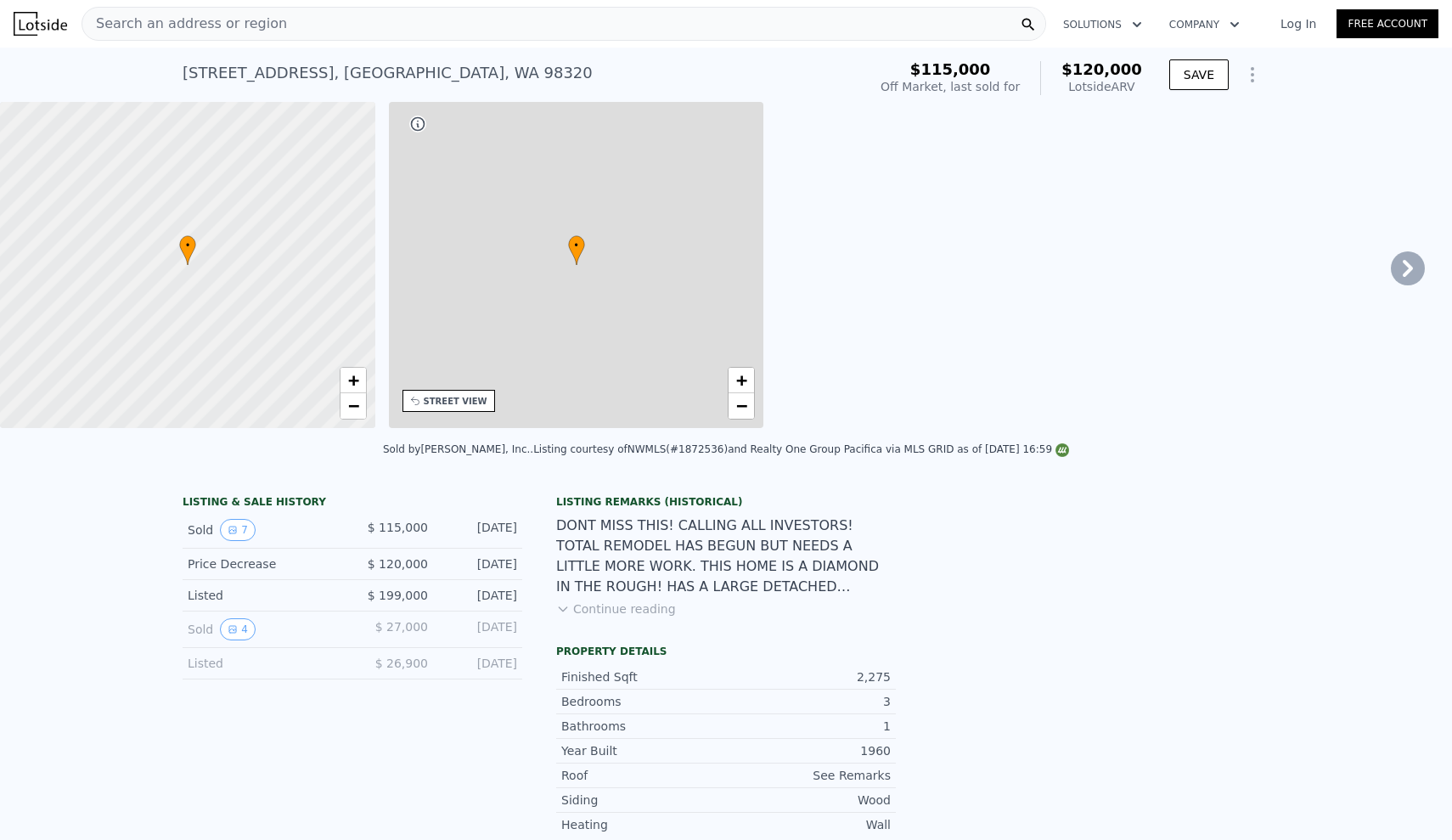
type input "6600"
type input "297950"
type input "$ 120,000"
type input "5"
type input "-$ 16,003"
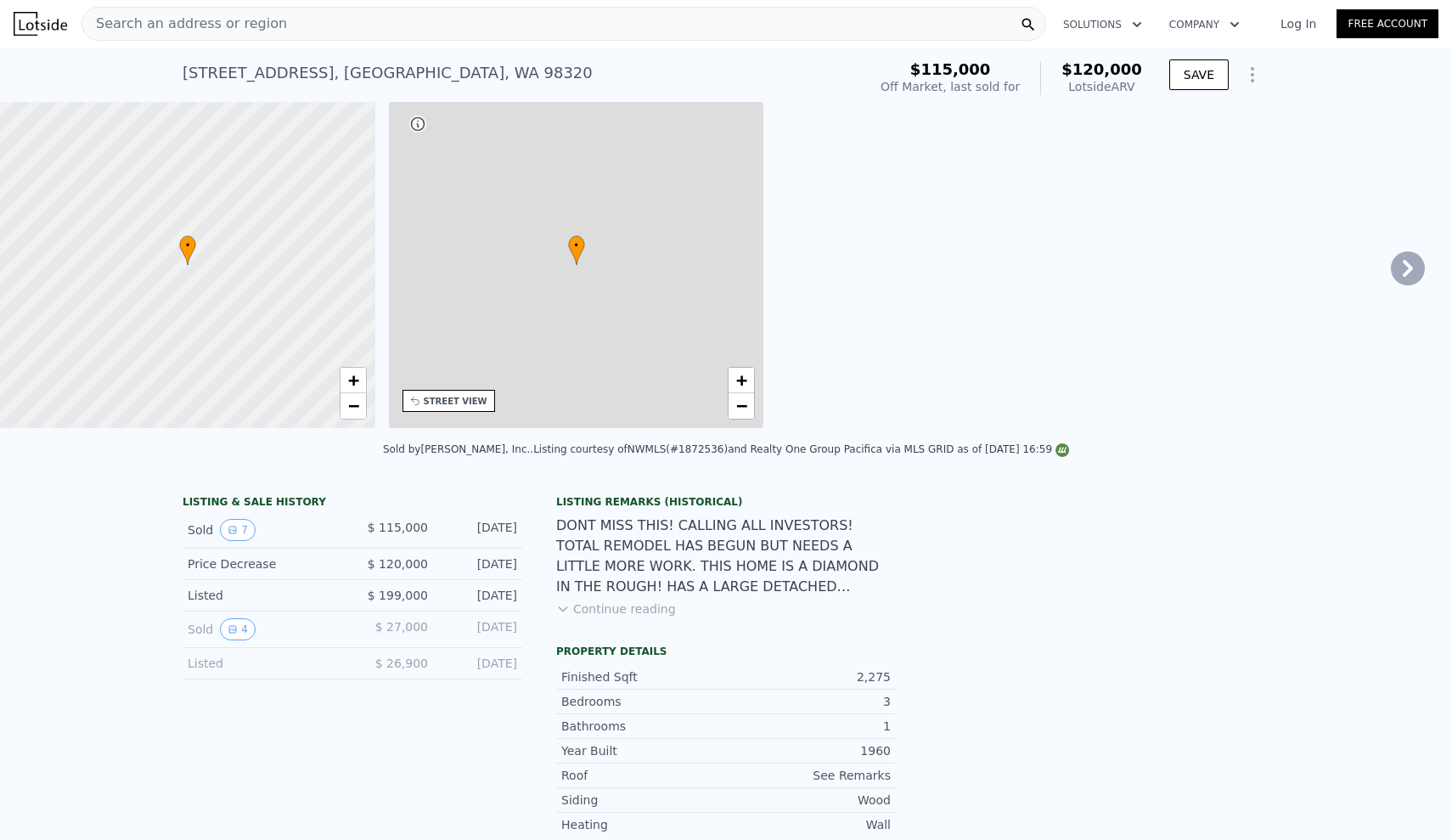
type input "2"
type input "2.75"
type input "1920"
type input "2880"
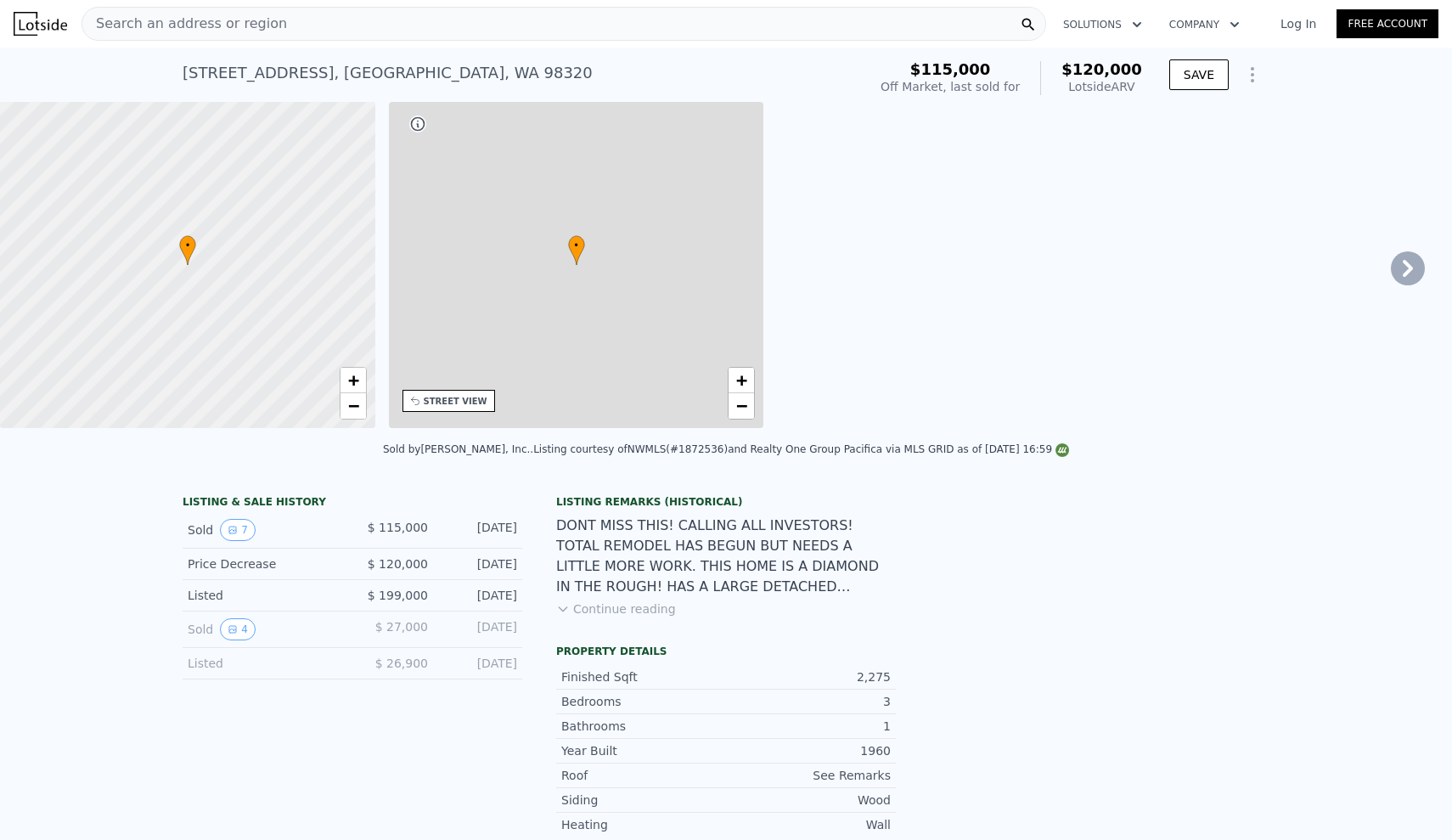
type input "8712"
type input "70567"
click at [201, 154] on div at bounding box center [187, 265] width 450 height 391
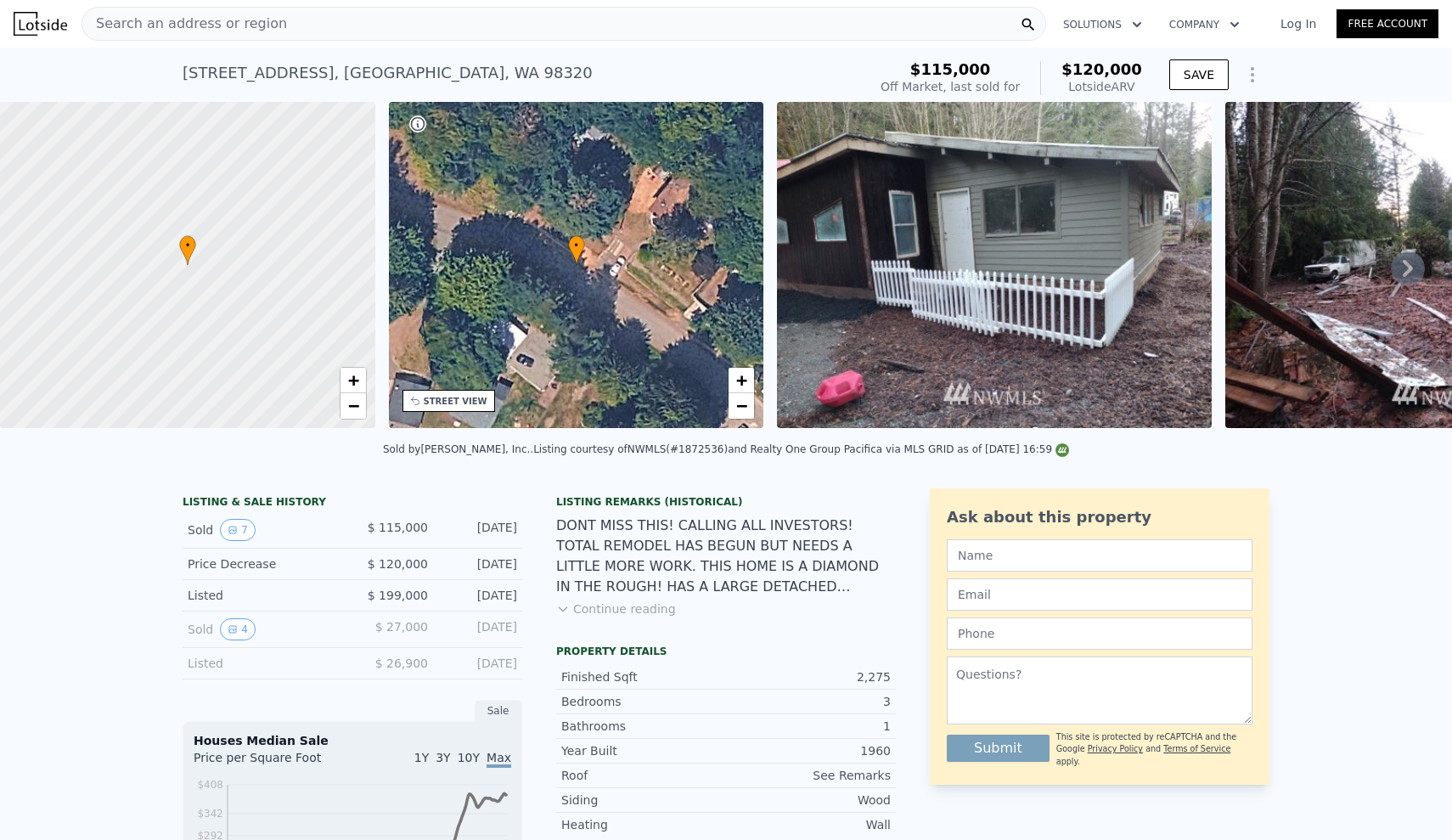
click at [1395, 272] on icon at bounding box center [1407, 268] width 34 height 34
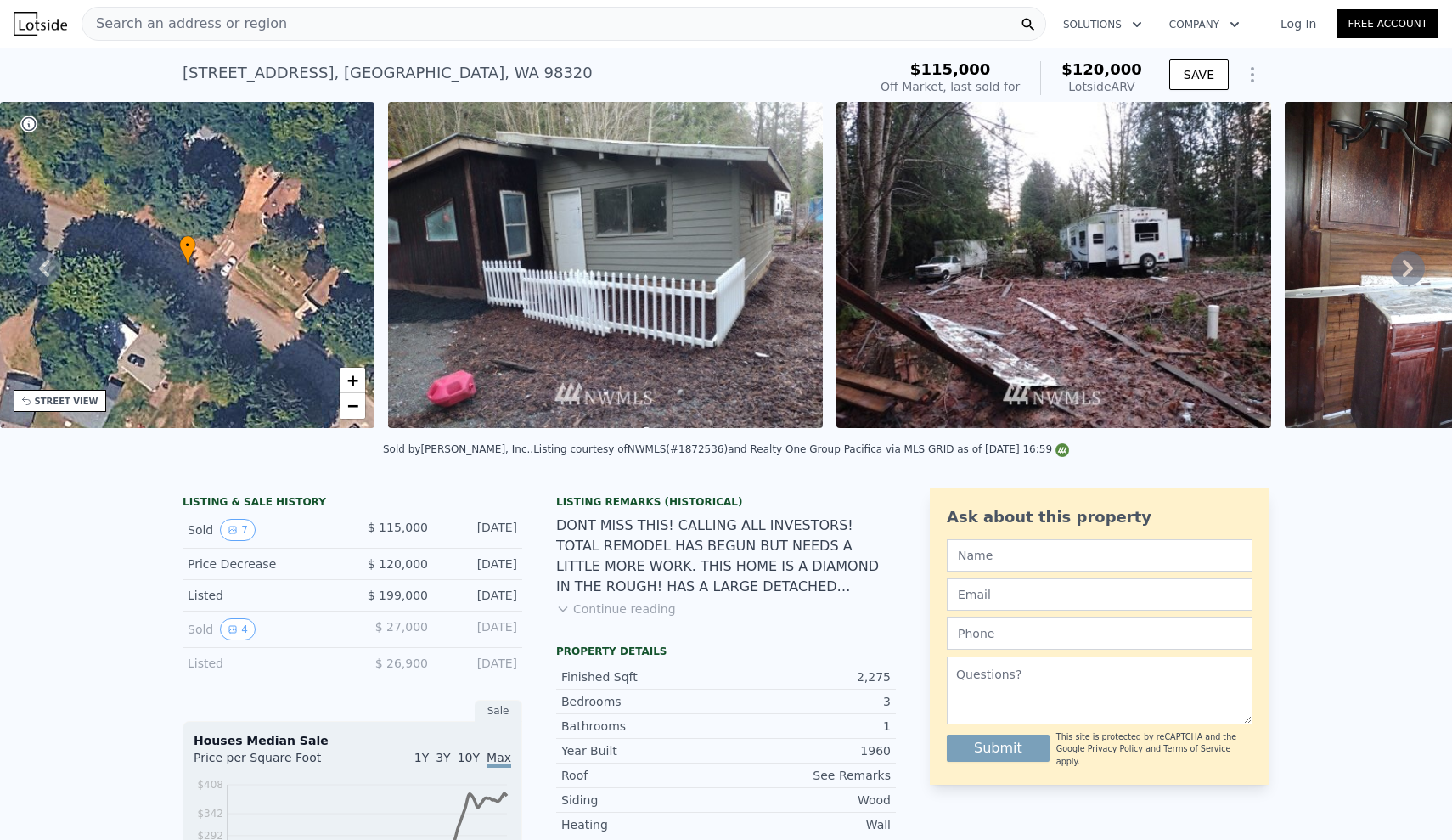
click at [1395, 272] on icon at bounding box center [1407, 268] width 34 height 34
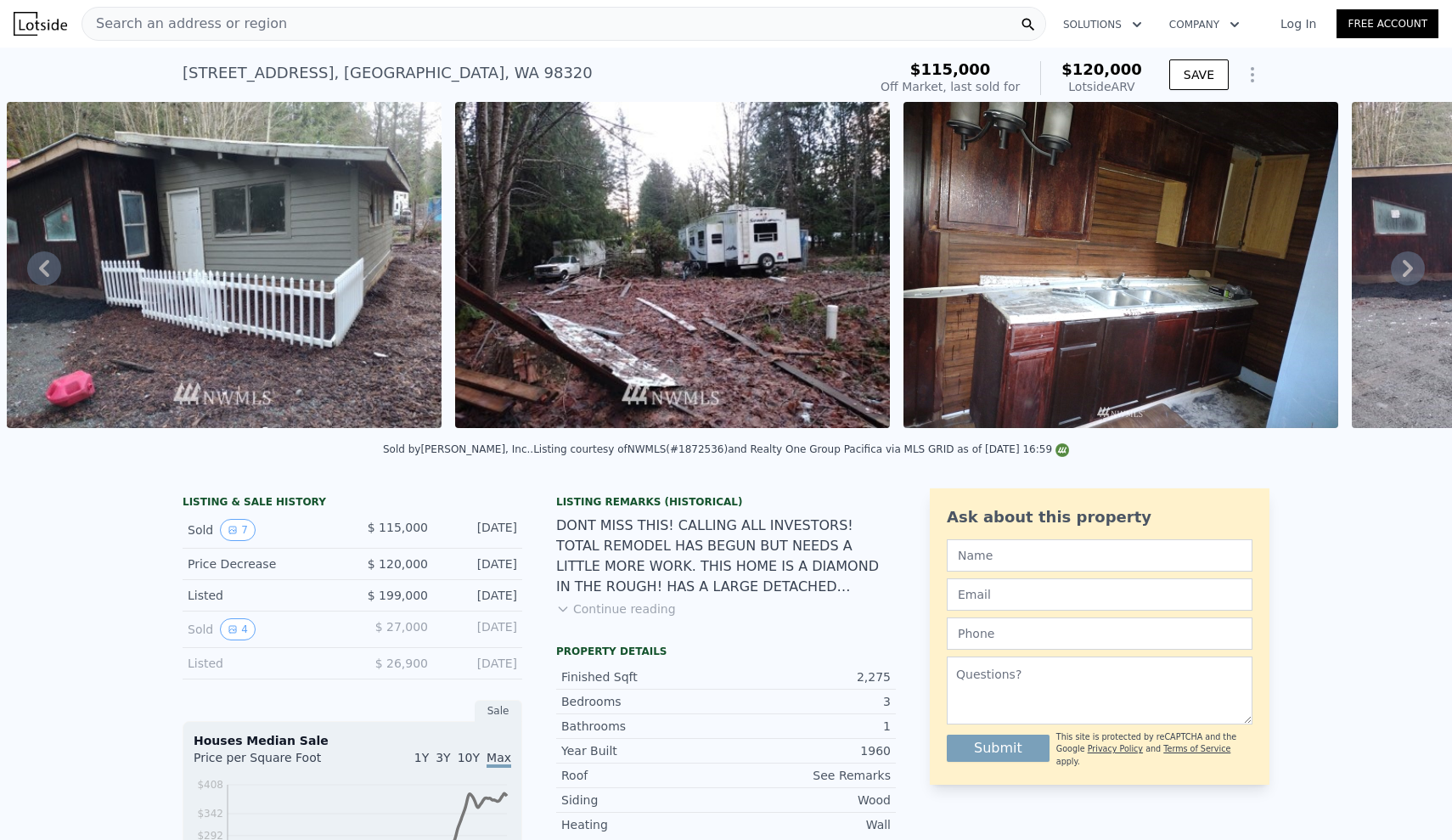
click at [1395, 272] on icon at bounding box center [1407, 268] width 34 height 34
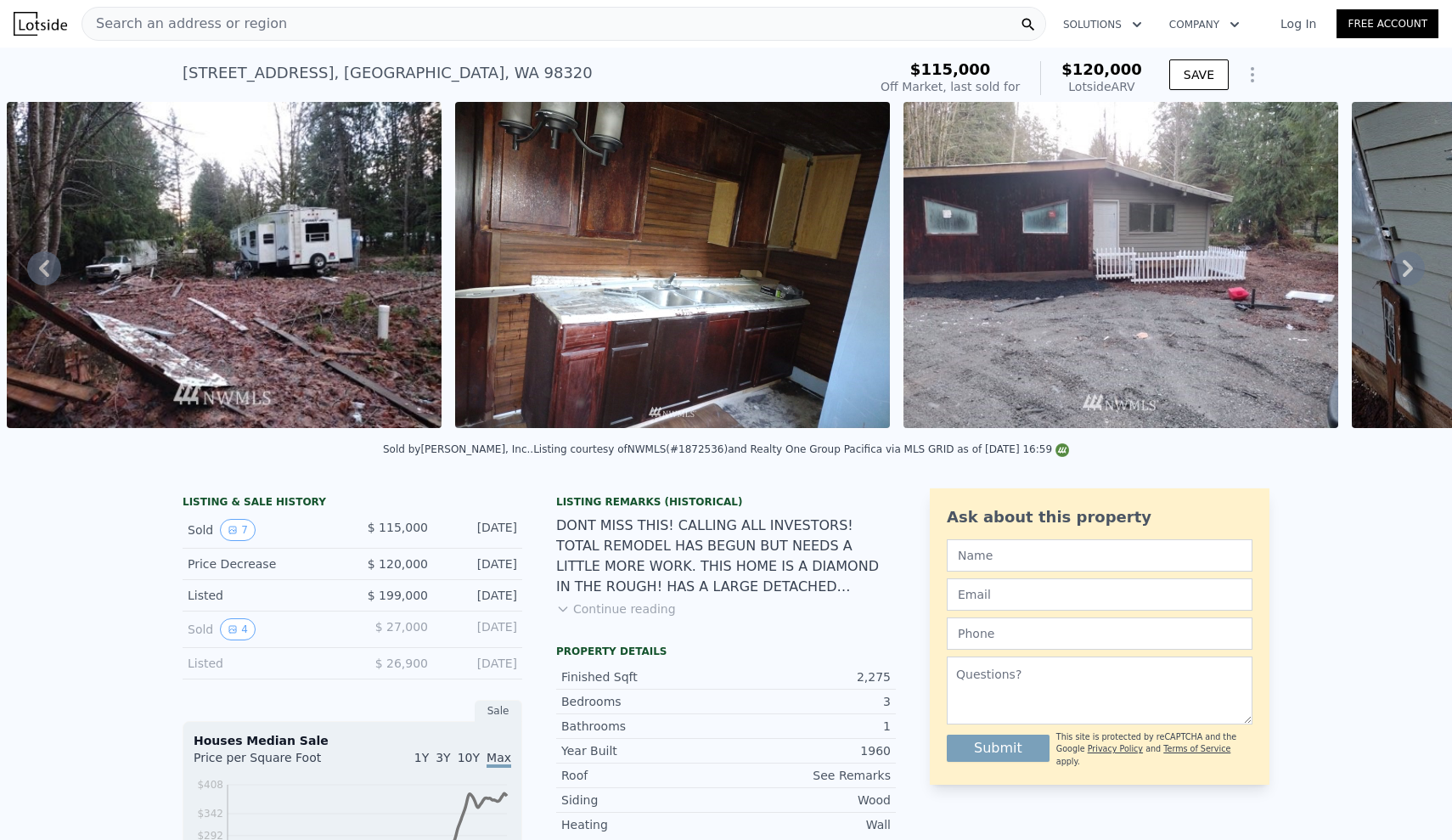
click at [1395, 272] on icon at bounding box center [1407, 268] width 34 height 34
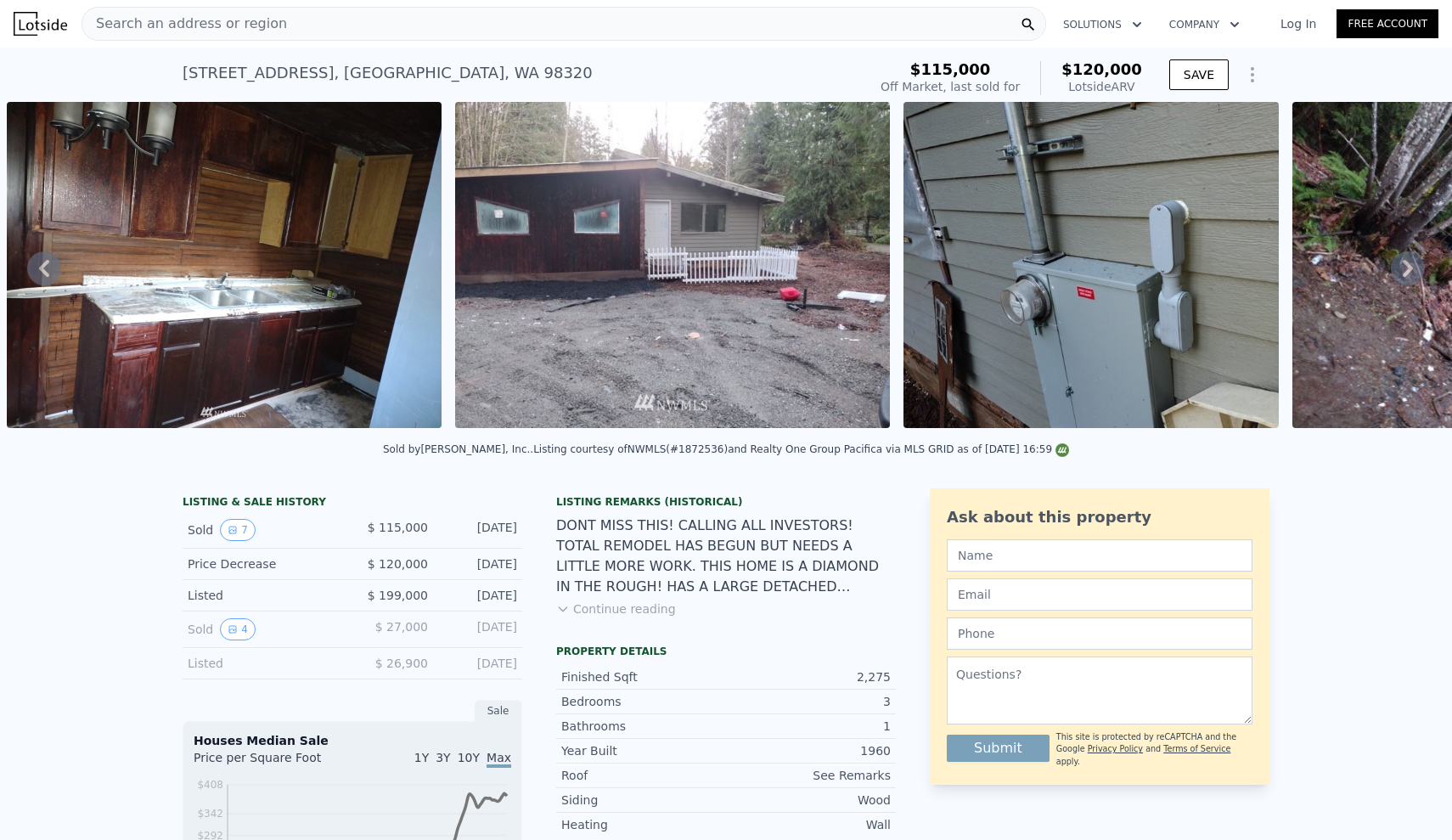
click at [1395, 272] on icon at bounding box center [1407, 268] width 34 height 34
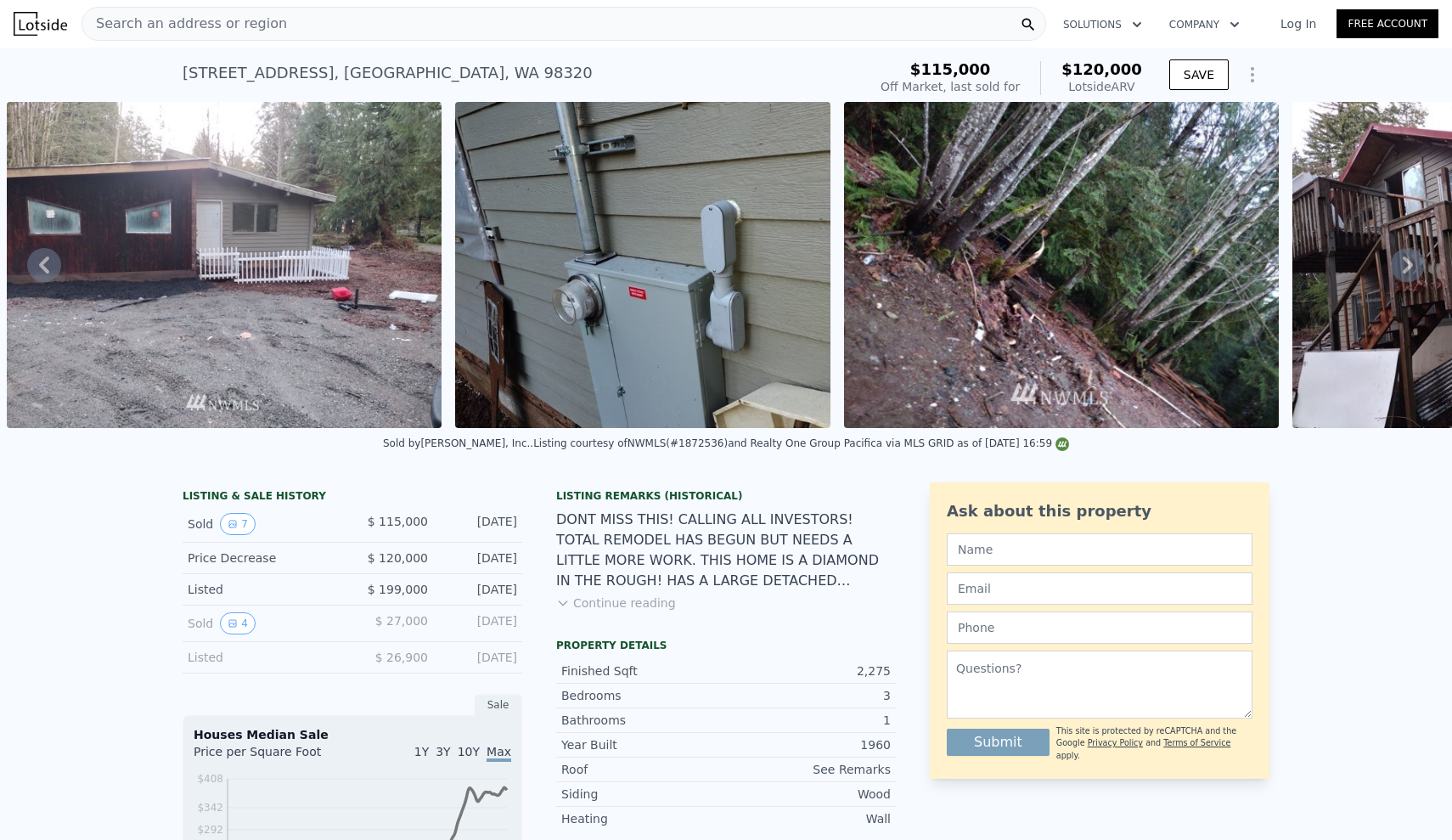
click at [1395, 272] on icon at bounding box center [1407, 265] width 34 height 34
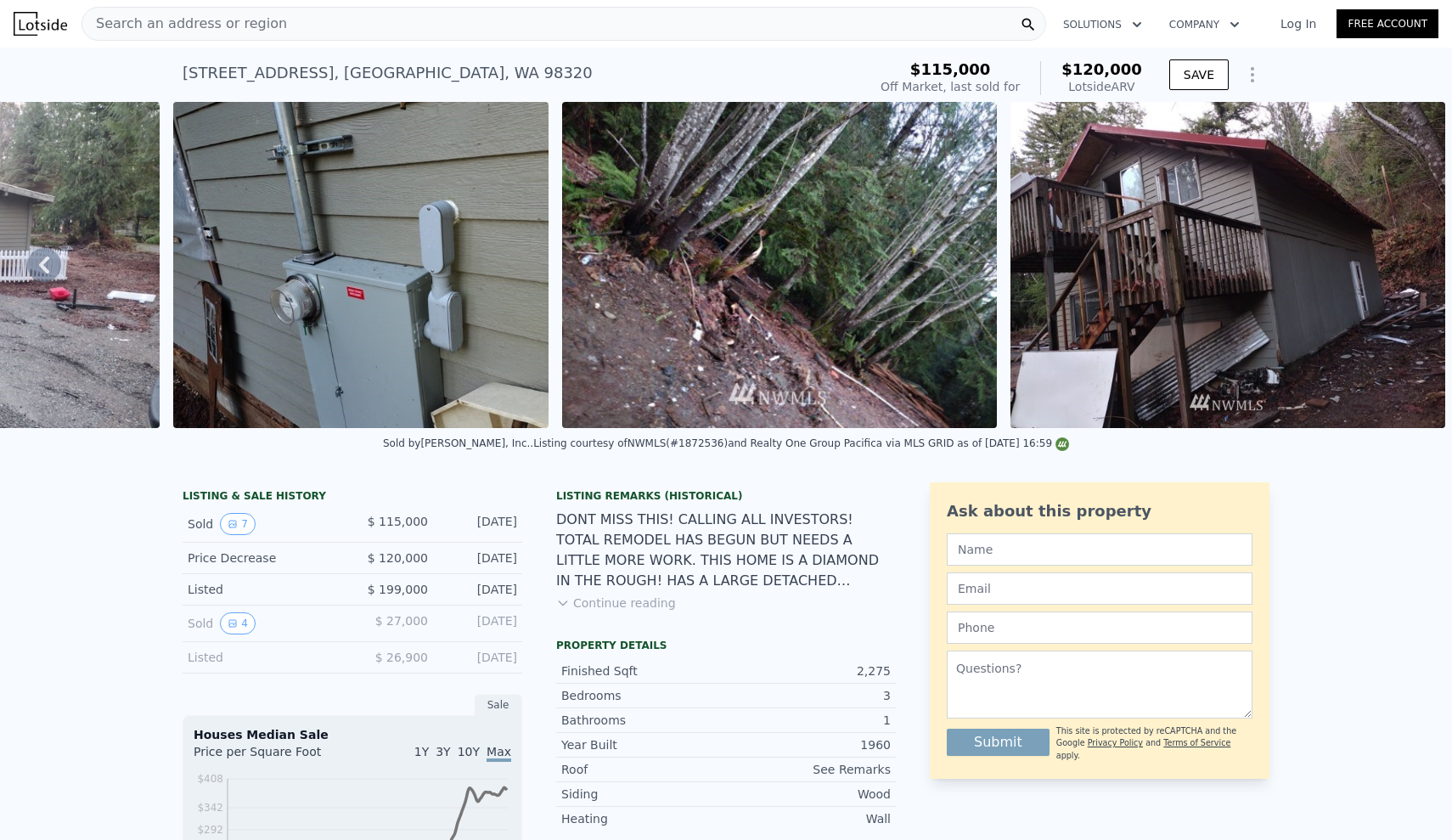
click at [1395, 272] on img at bounding box center [1228, 265] width 435 height 326
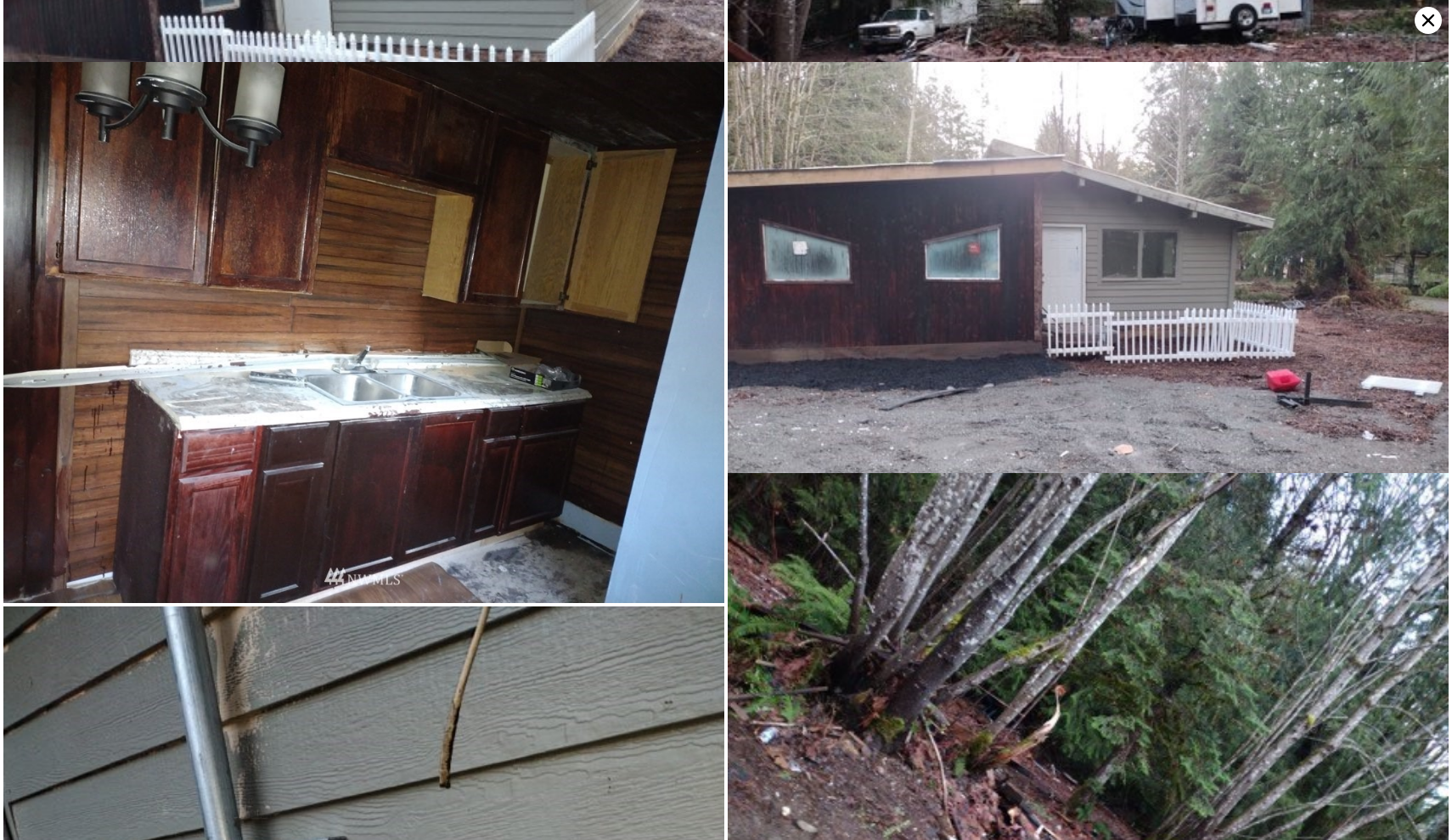
scroll to position [0, 0]
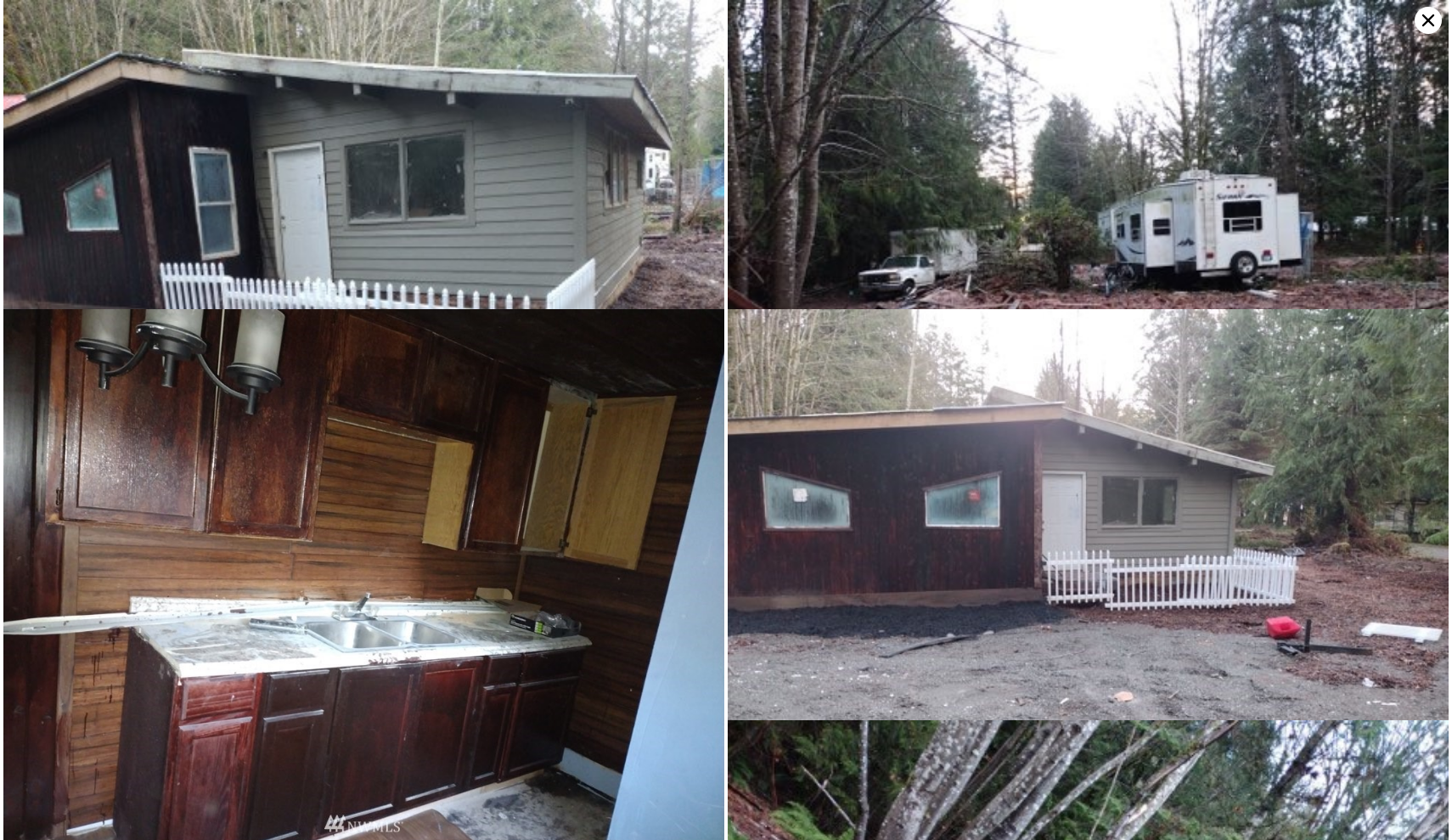
click at [1429, 18] on icon at bounding box center [1428, 21] width 12 height 12
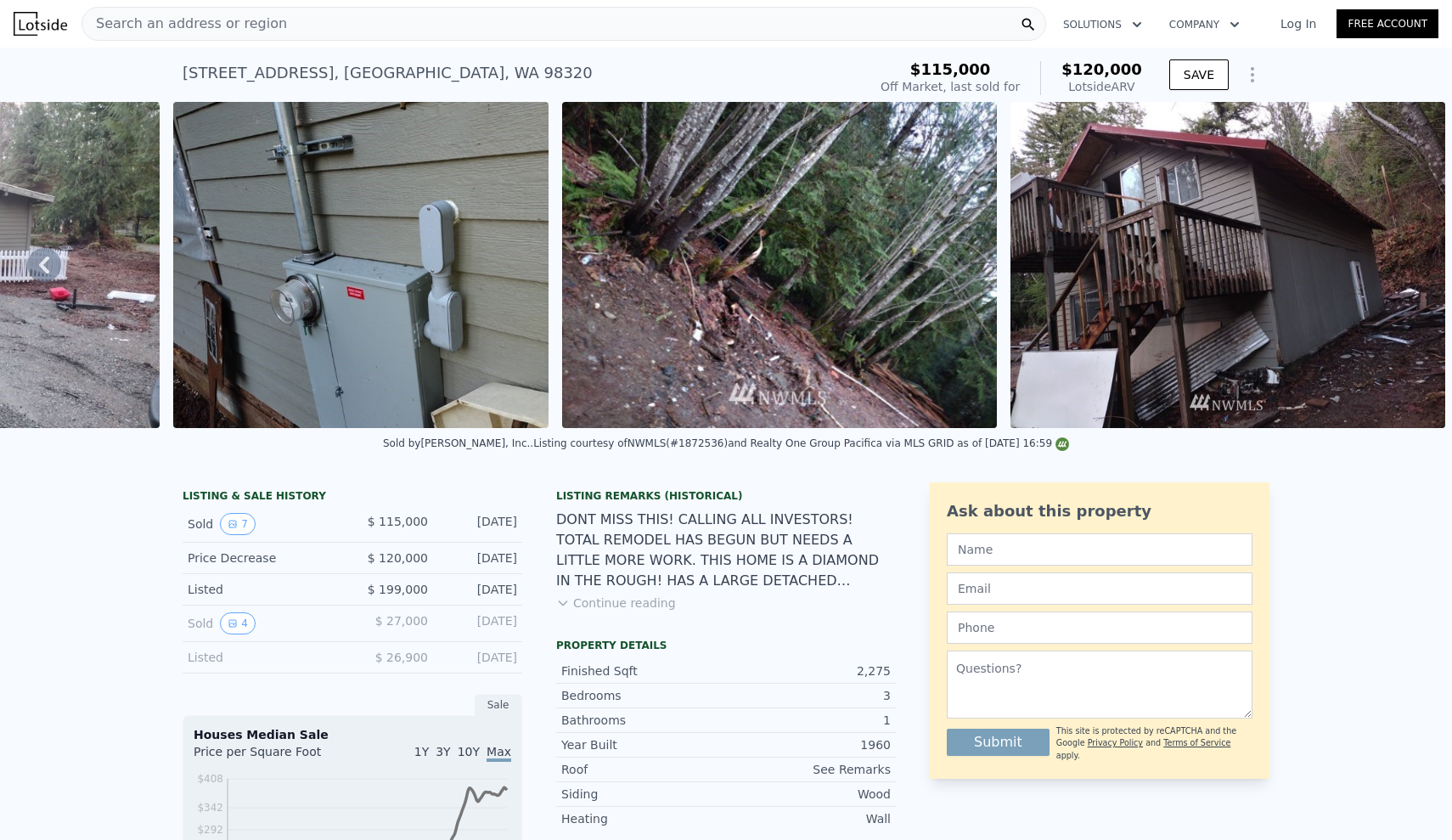
click at [125, 560] on div "LISTING & SALE HISTORY Sold 7 $ 115,000 [DATE] Price Decrease $ 120,000 [DATE] …" at bounding box center [726, 812] width 1452 height 686
click at [47, 265] on icon at bounding box center [44, 265] width 34 height 34
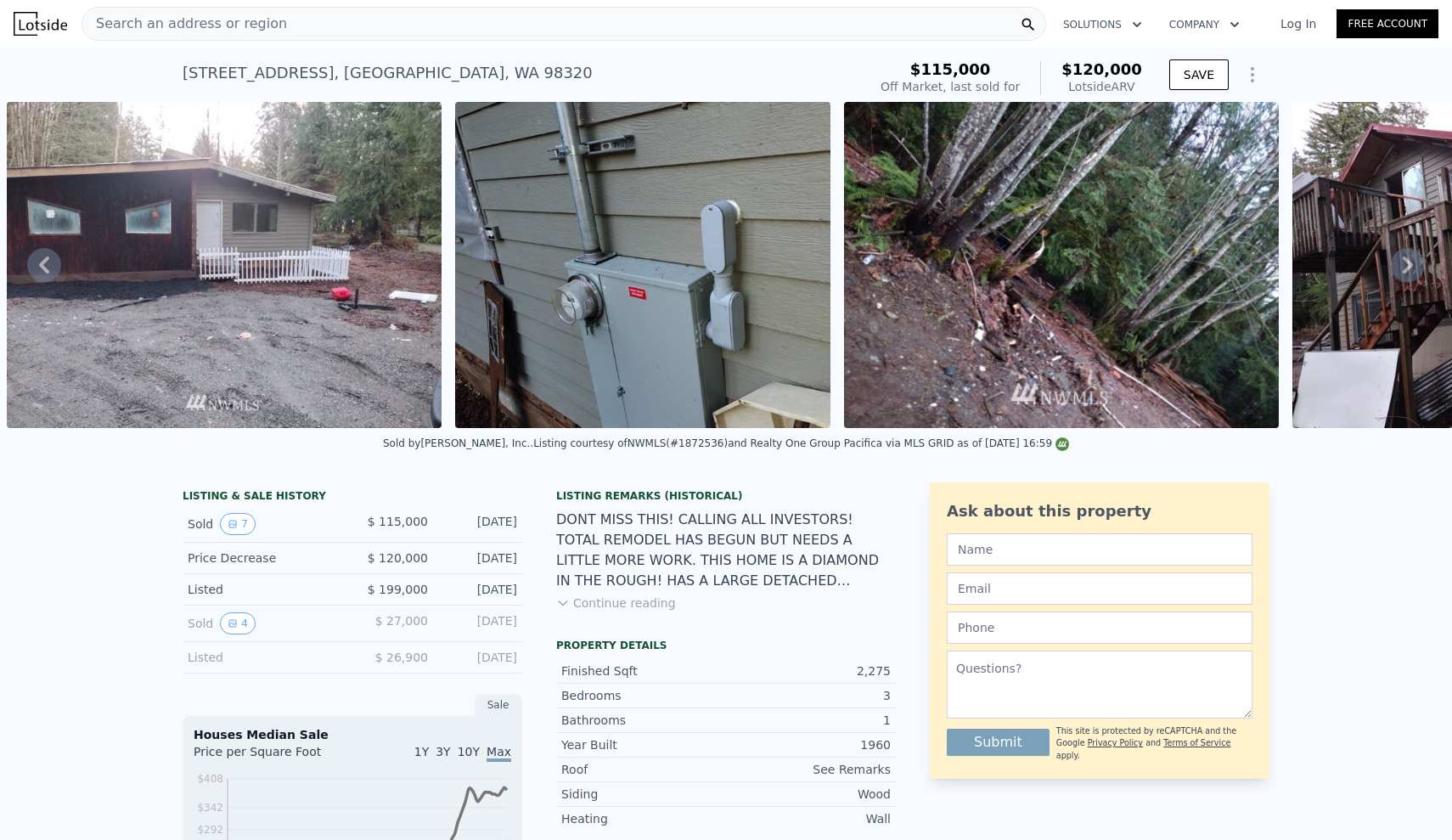
click at [47, 265] on icon at bounding box center [44, 265] width 34 height 34
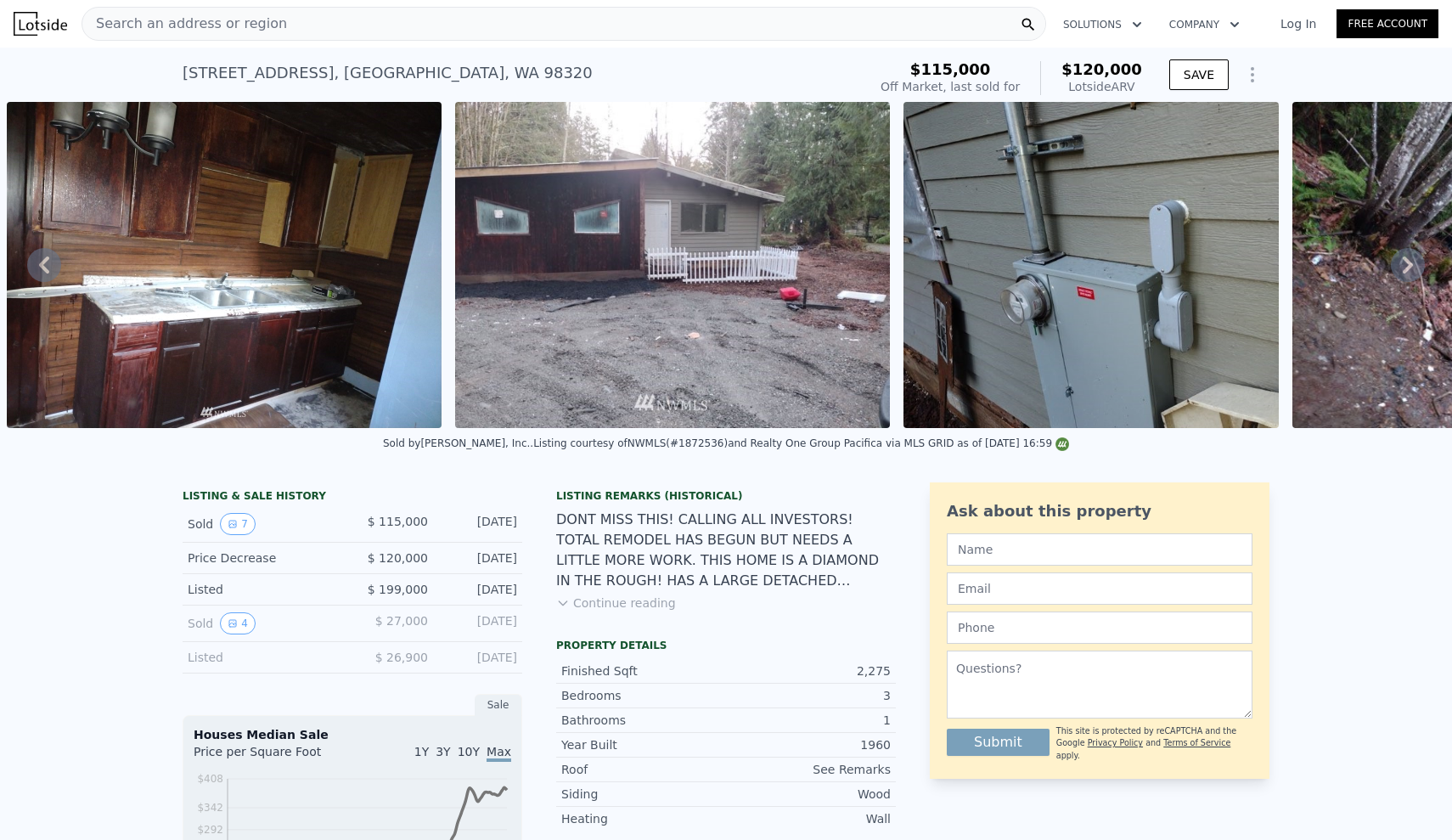
click at [47, 265] on icon at bounding box center [44, 265] width 34 height 34
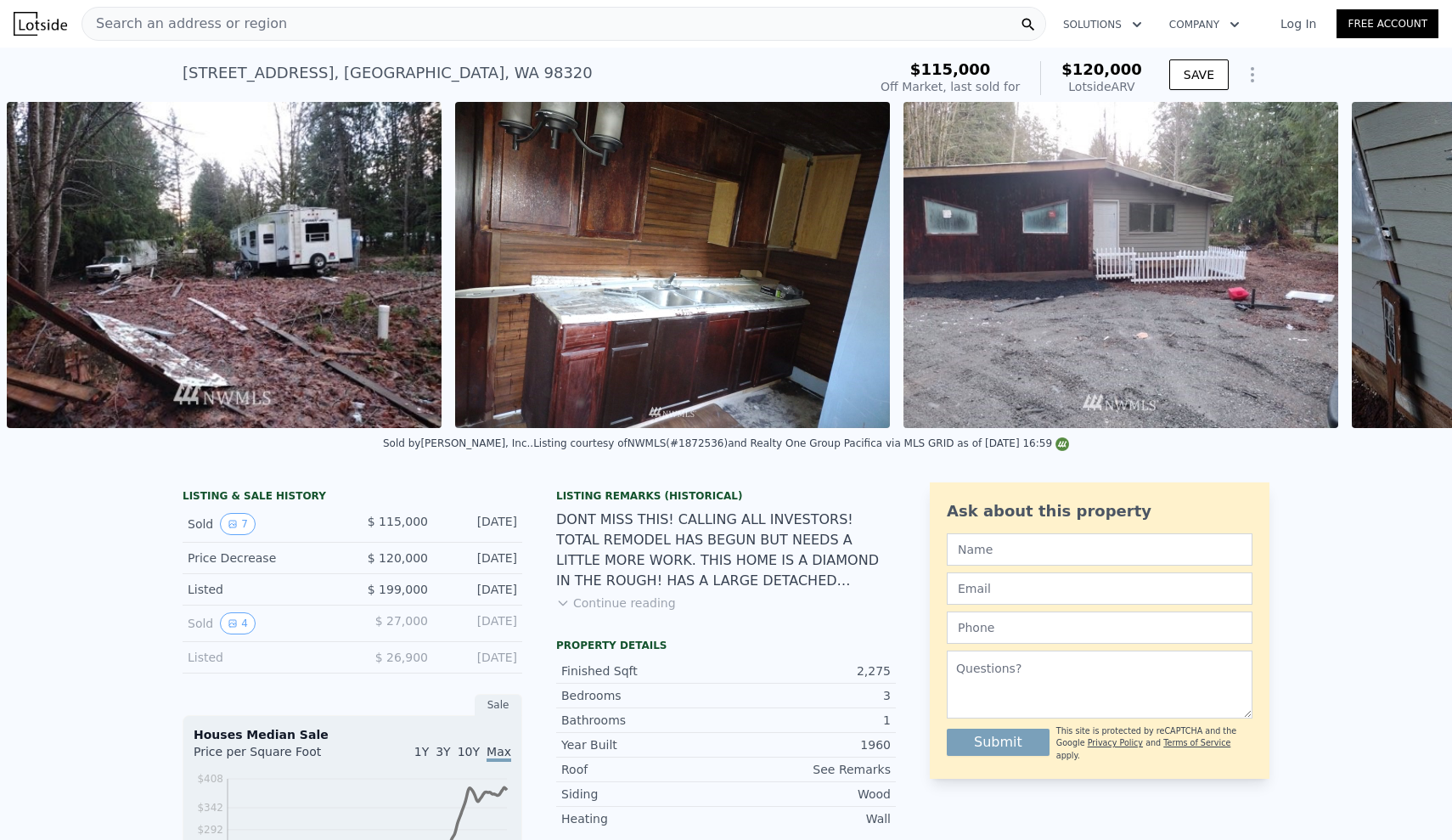
click at [11, 551] on div "LISTING & SALE HISTORY Sold 7 $ 115,000 [DATE] Price Decrease $ 120,000 [DATE] …" at bounding box center [726, 812] width 1452 height 686
click at [55, 745] on div "LISTING & SALE HISTORY Sold 7 $ 115,000 [DATE] Price Decrease $ 120,000 [DATE] …" at bounding box center [726, 812] width 1452 height 686
click at [30, 261] on icon at bounding box center [44, 265] width 34 height 34
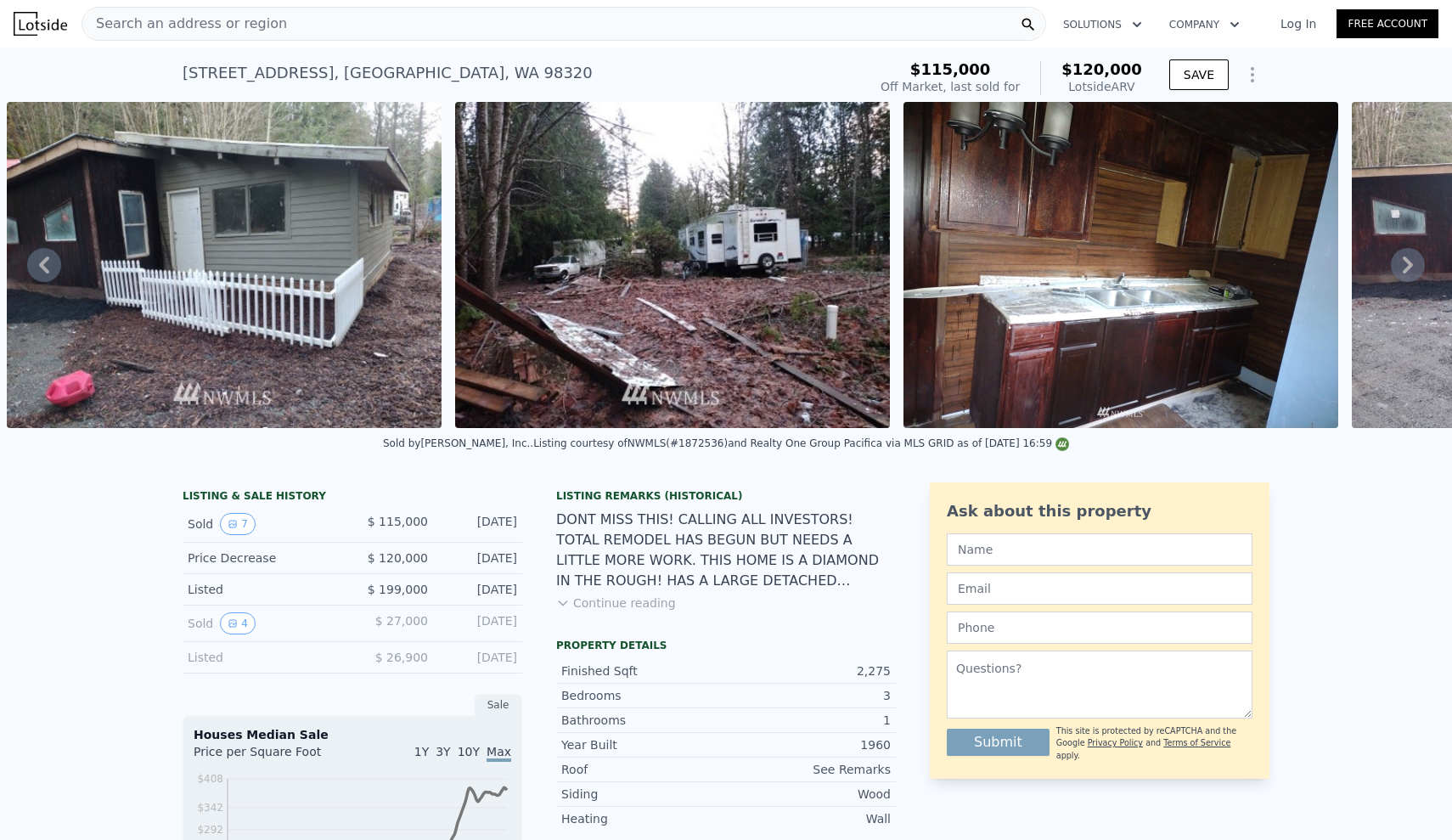
click at [30, 261] on icon at bounding box center [44, 265] width 34 height 34
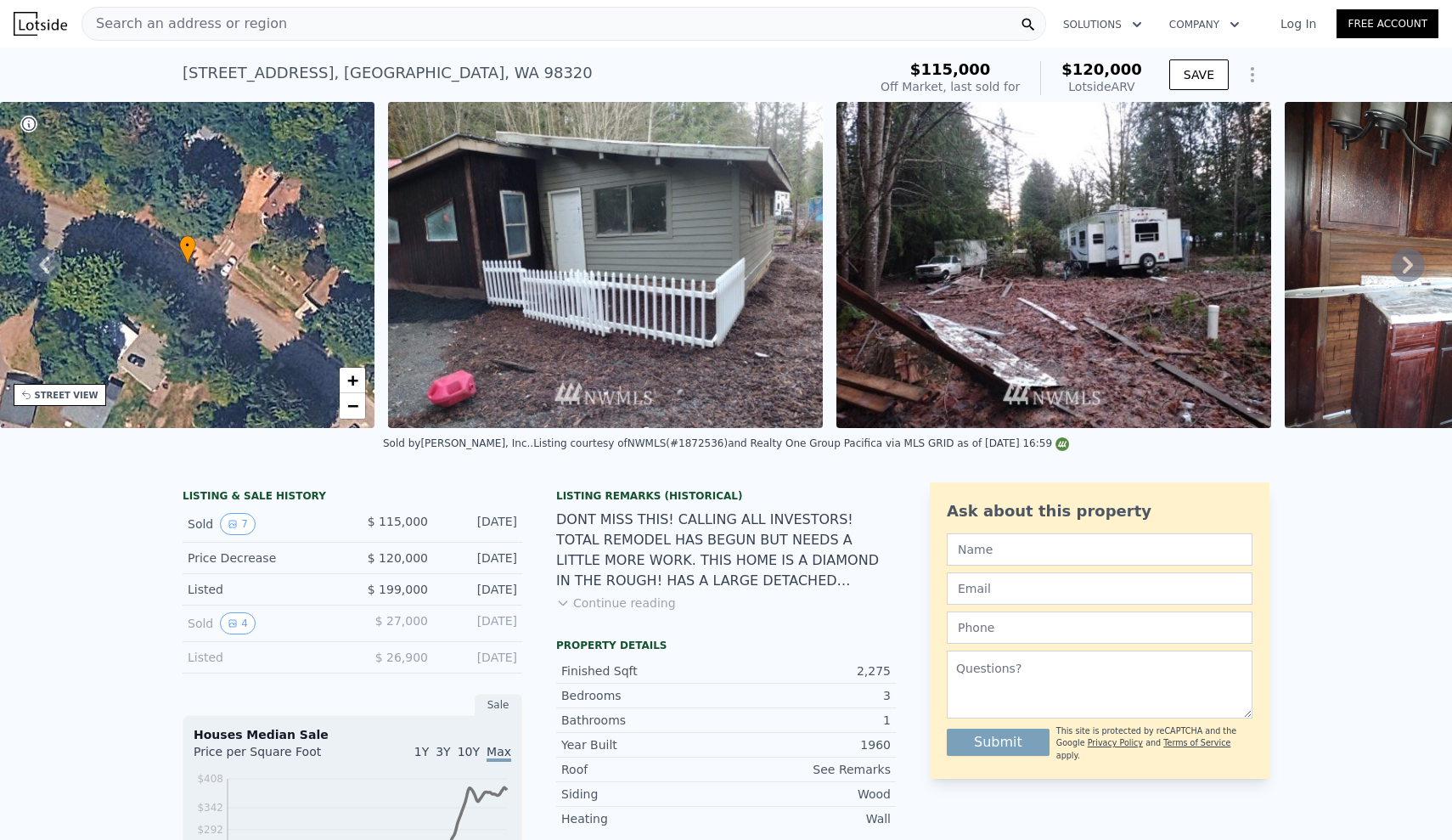
click at [38, 280] on icon at bounding box center [44, 265] width 34 height 34
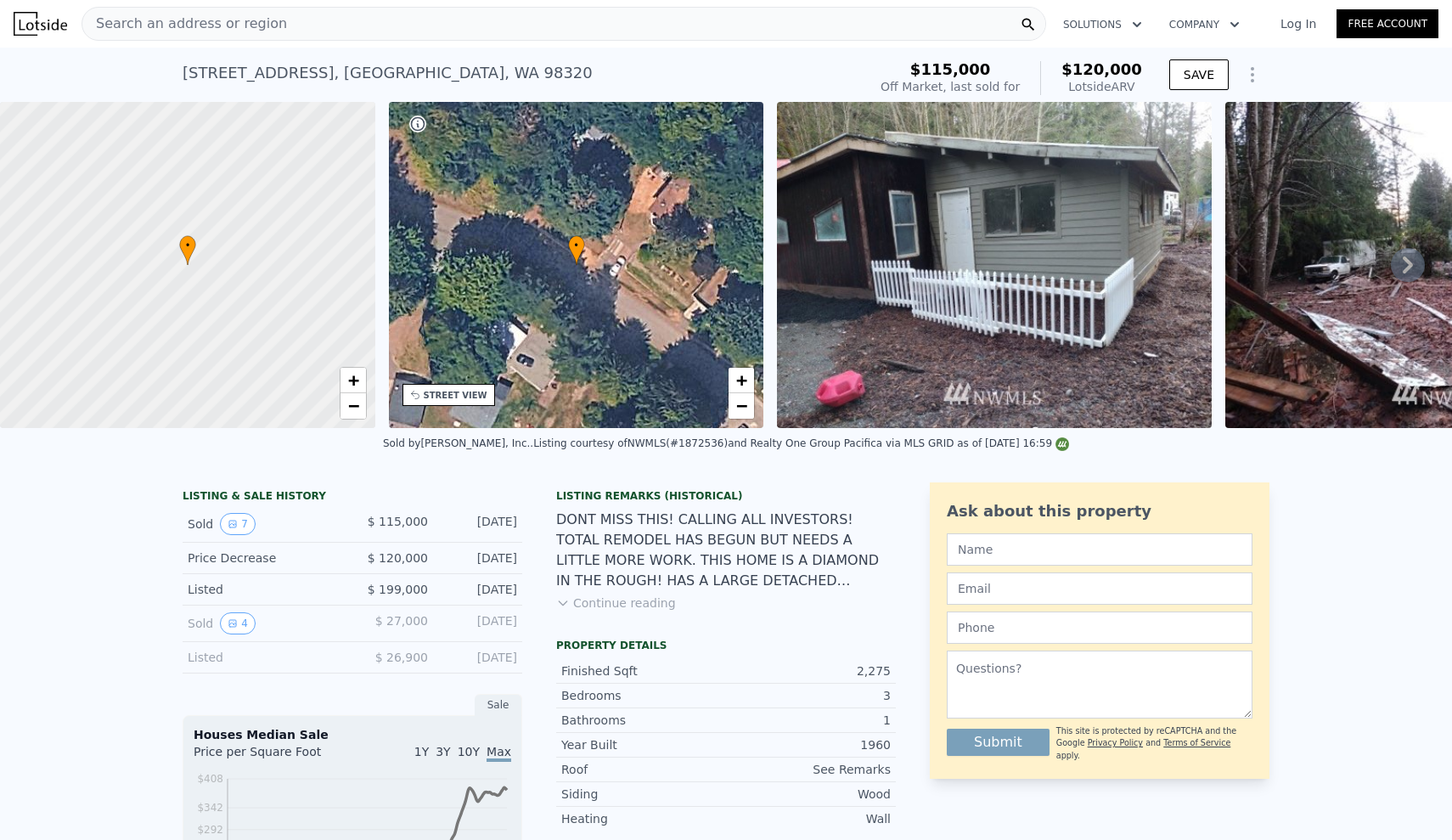
click at [1407, 273] on icon at bounding box center [1407, 265] width 34 height 34
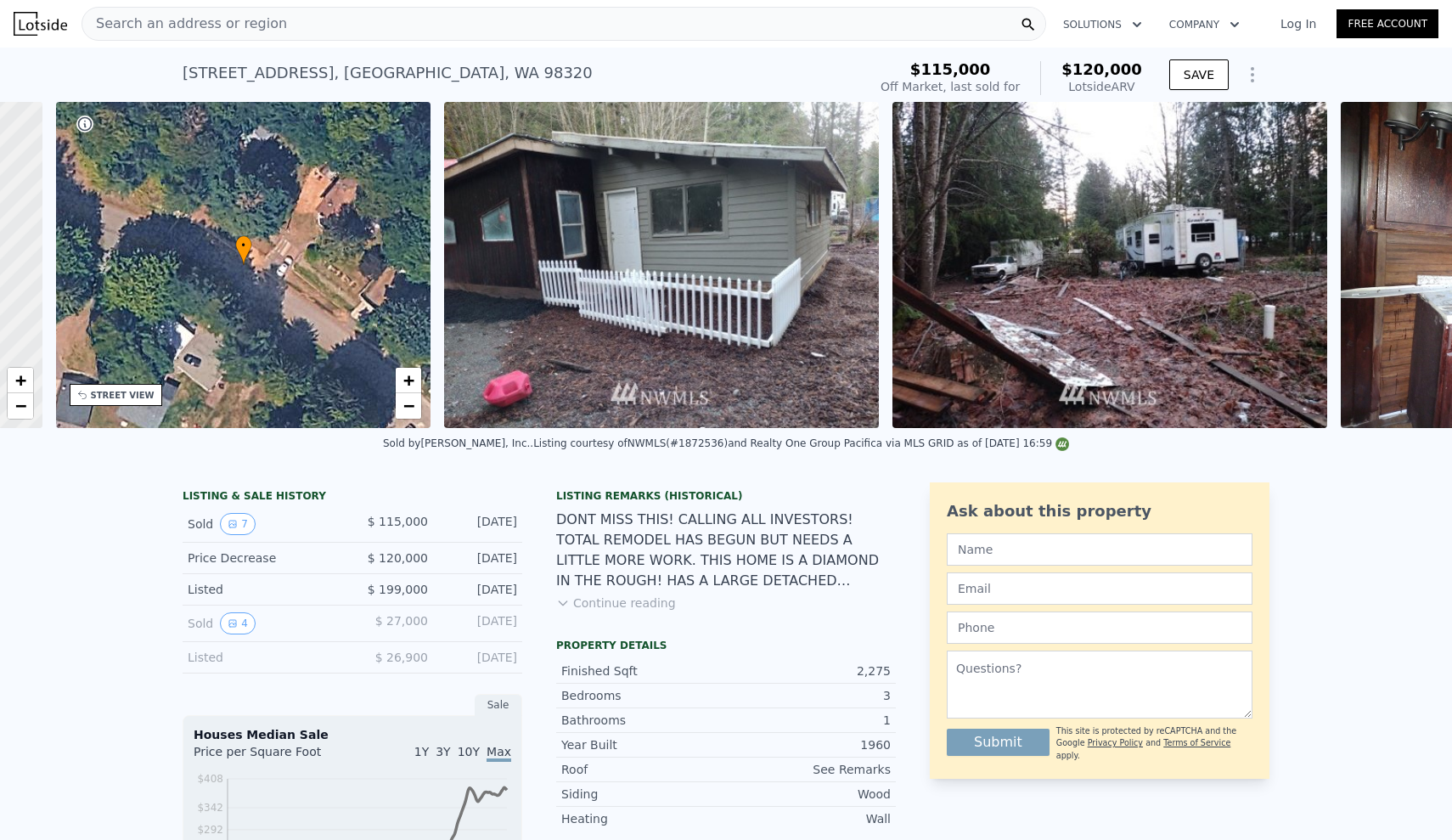
scroll to position [0, 396]
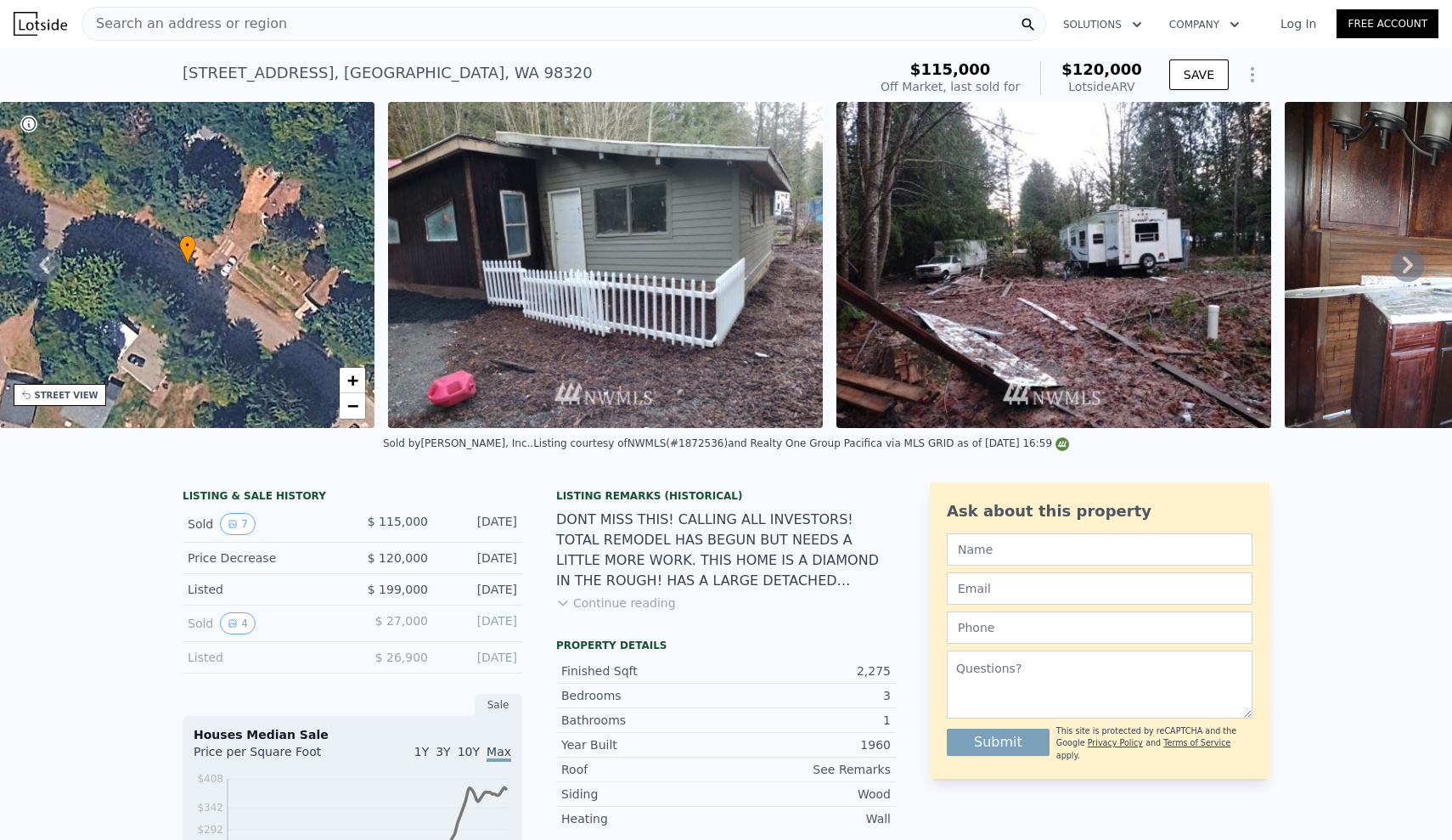
click at [1407, 273] on icon at bounding box center [1407, 265] width 34 height 34
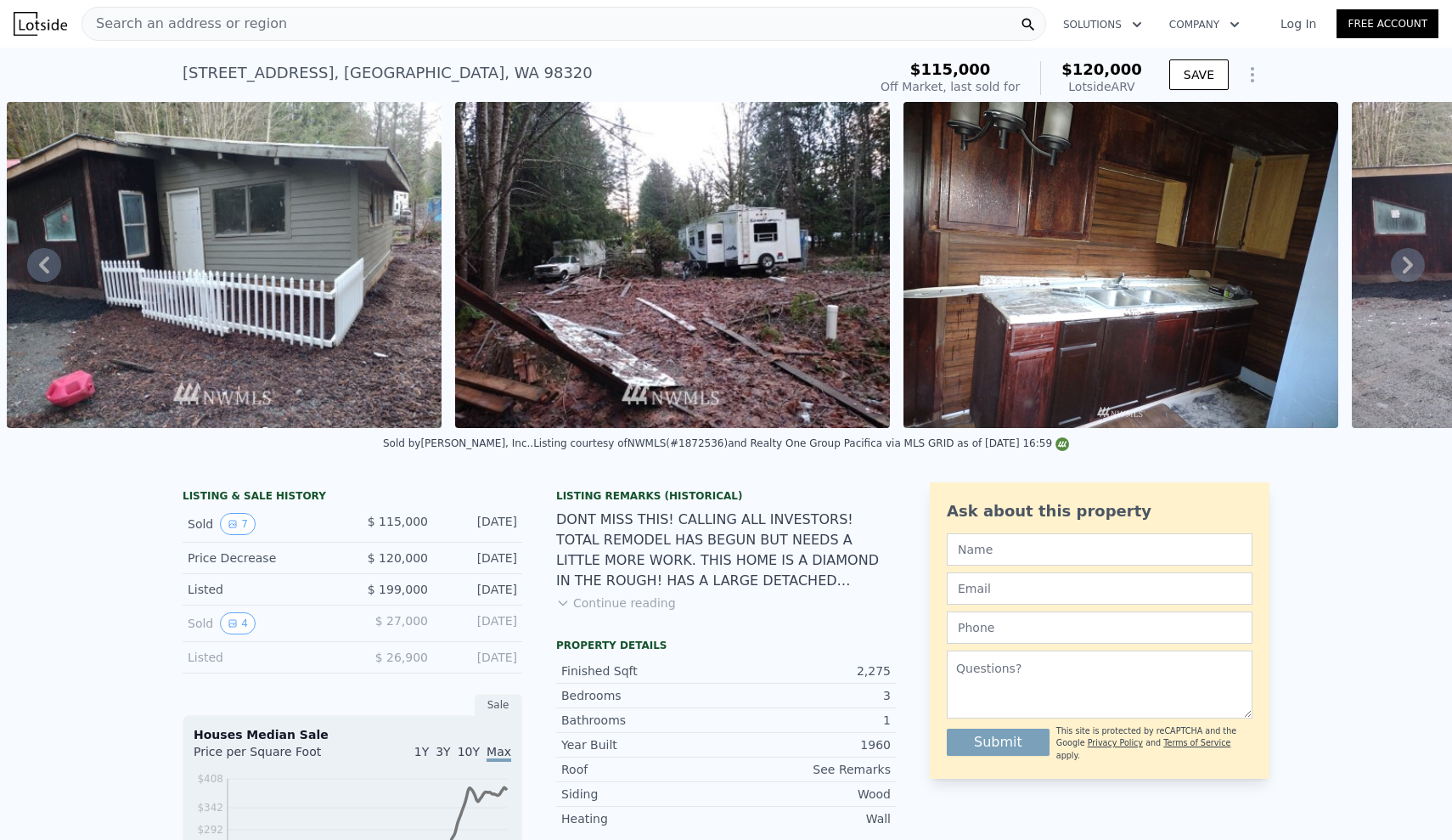
click at [1407, 273] on icon at bounding box center [1407, 265] width 34 height 34
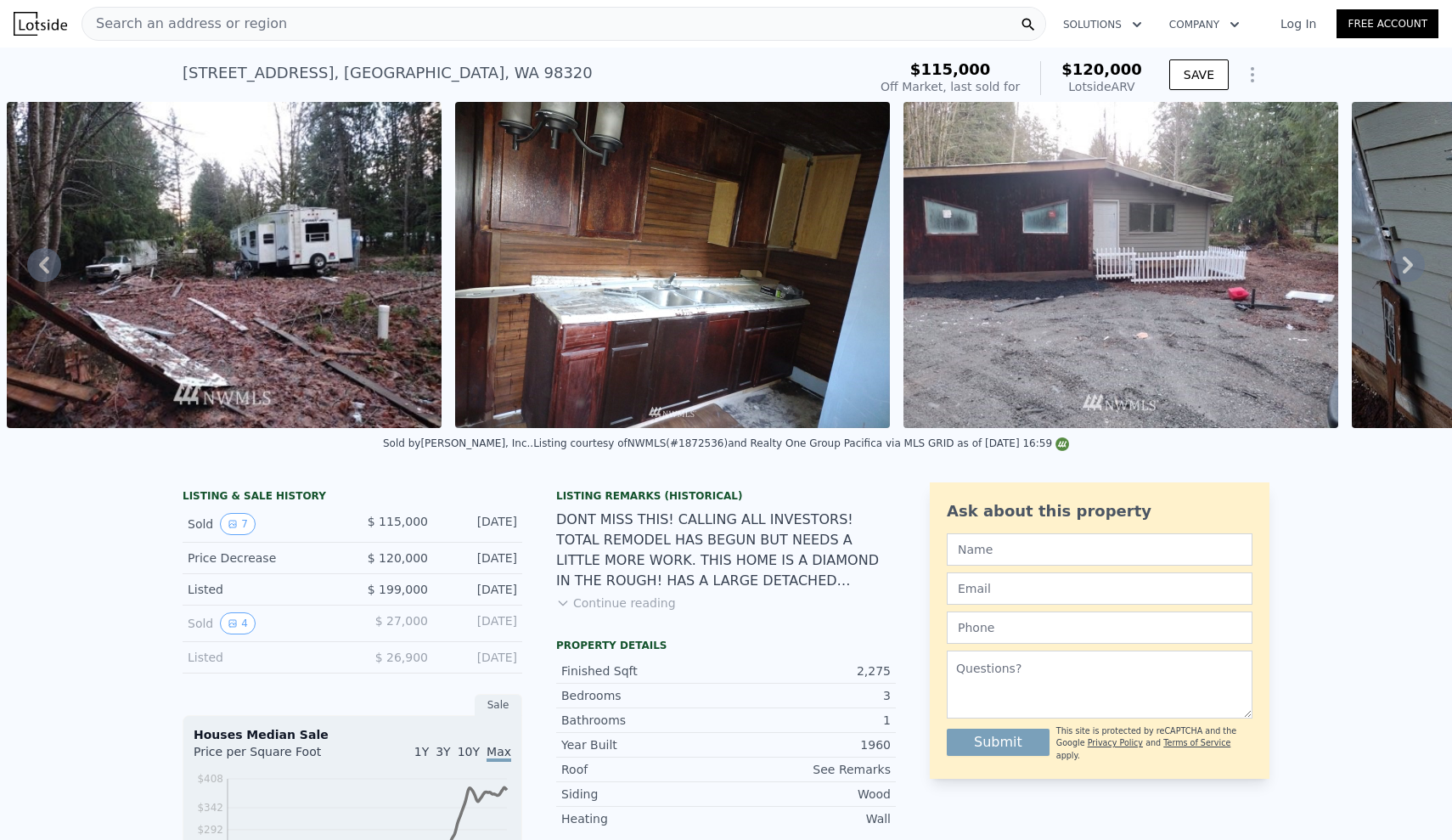
click at [188, 560] on div "Price Decrease" at bounding box center [263, 557] width 151 height 17
click at [123, 561] on div "LISTING & SALE HISTORY Sold 7 $ 115,000 [DATE] Price Decrease $ 120,000 [DATE] …" at bounding box center [726, 812] width 1452 height 686
click at [1401, 268] on icon at bounding box center [1407, 265] width 34 height 34
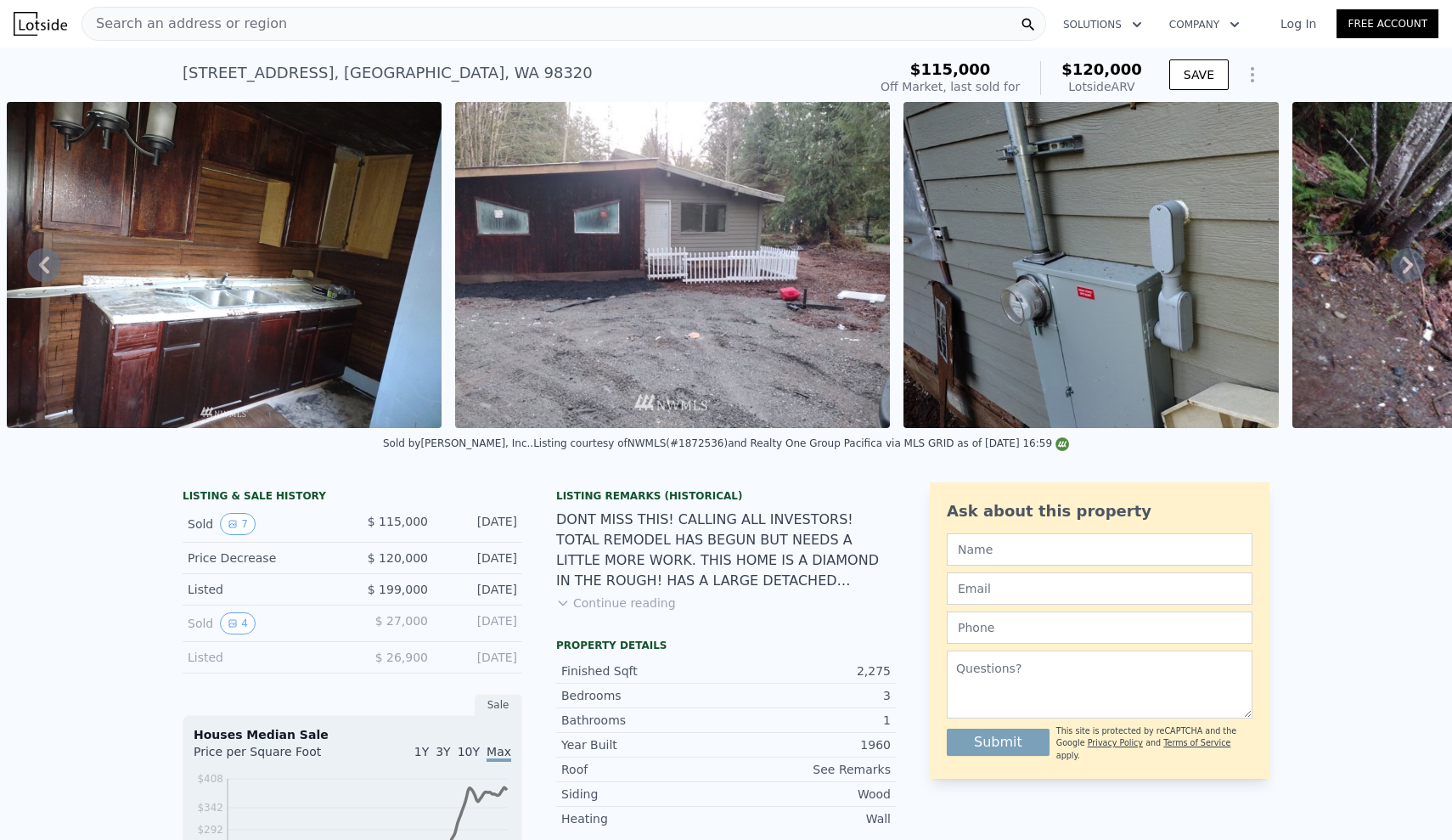
click at [1401, 263] on icon at bounding box center [1407, 265] width 34 height 34
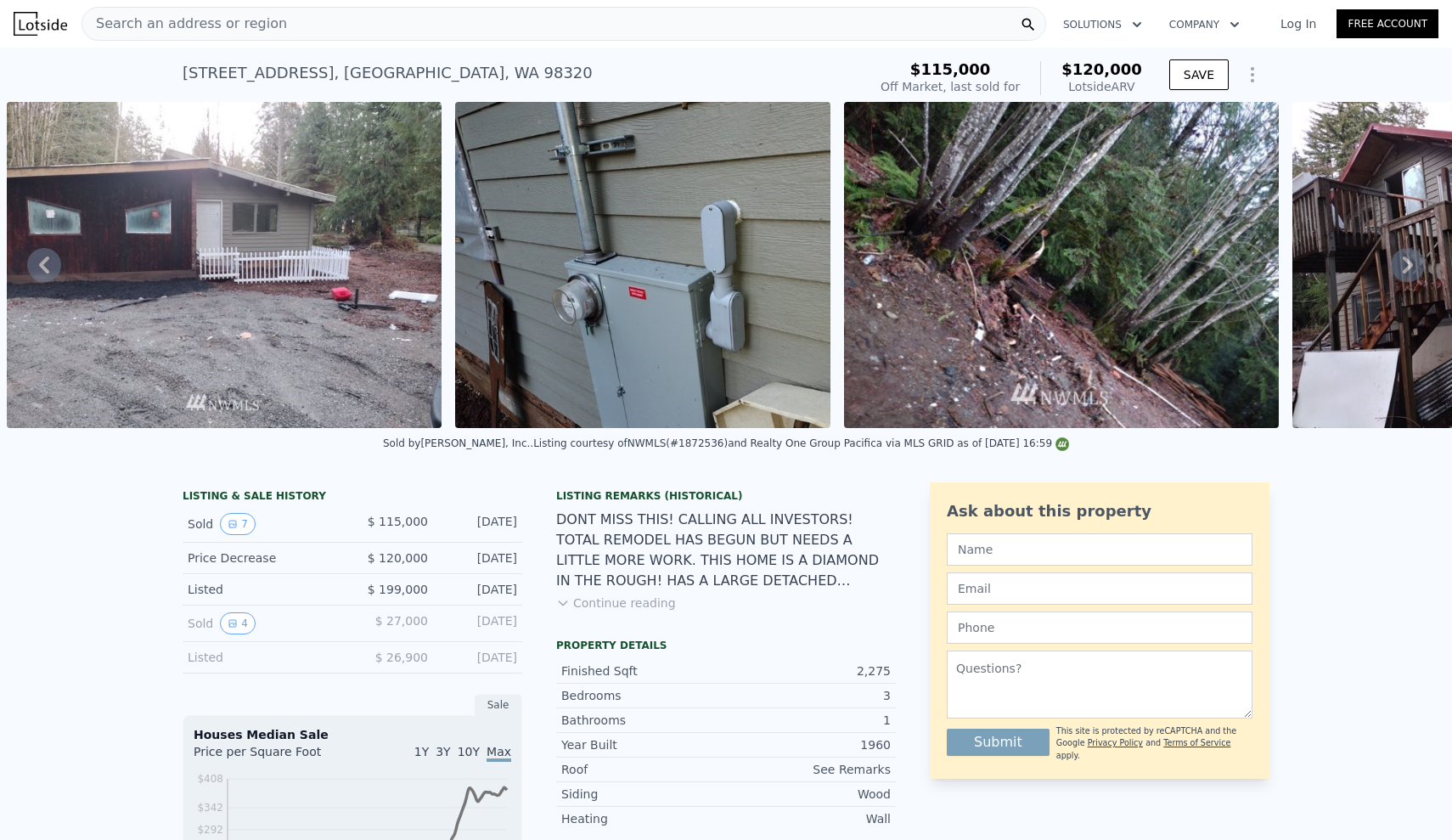
click at [109, 527] on div "LISTING & SALE HISTORY Sold 7 $ 115,000 [DATE] Price Decrease $ 120,000 [DATE] …" at bounding box center [726, 812] width 1452 height 686
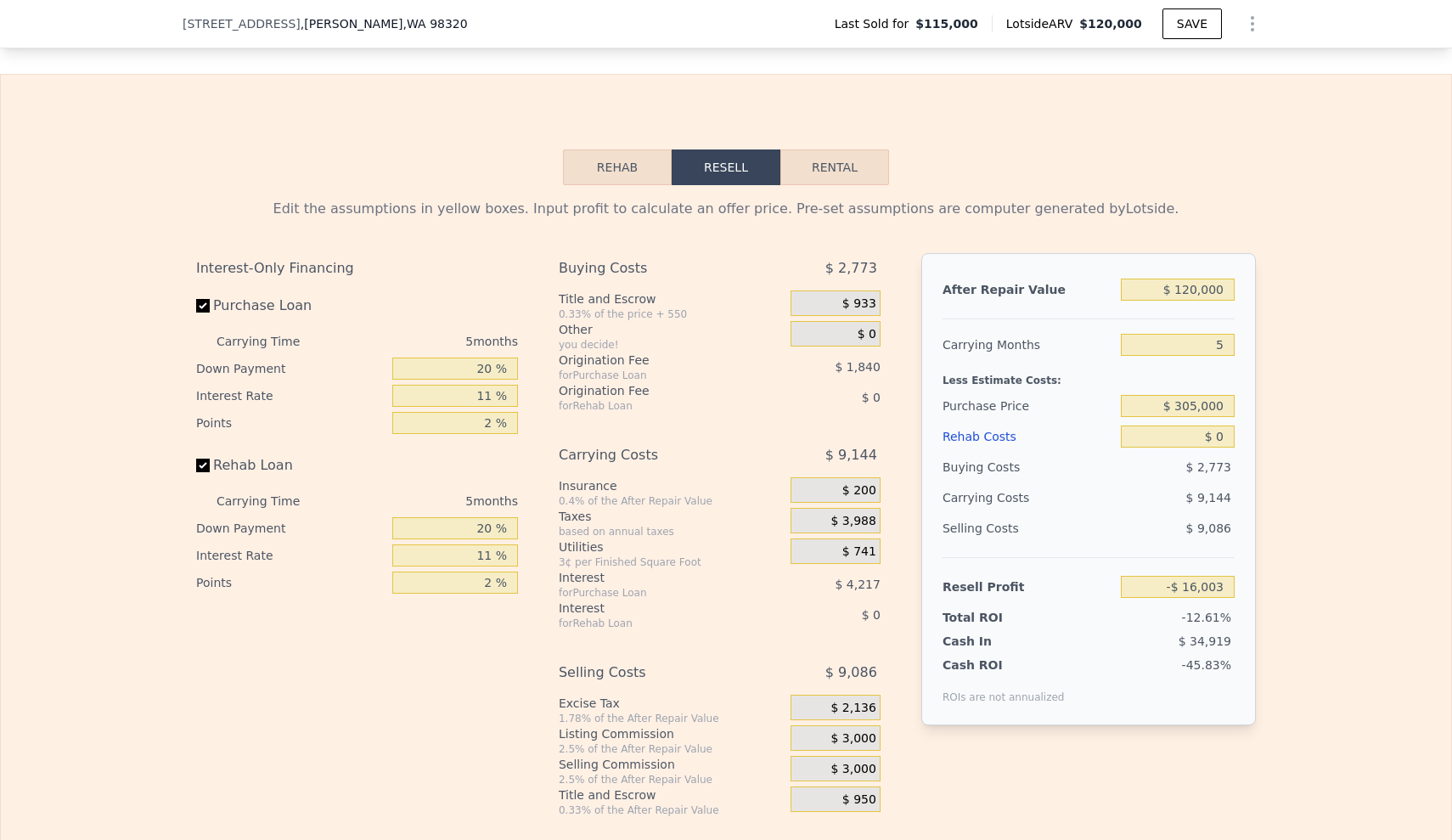
scroll to position [2211, 0]
click at [21, 251] on div "Edit the assumptions in yellow boxes. Input profit to calculate an offer price.…" at bounding box center [726, 499] width 1450 height 631
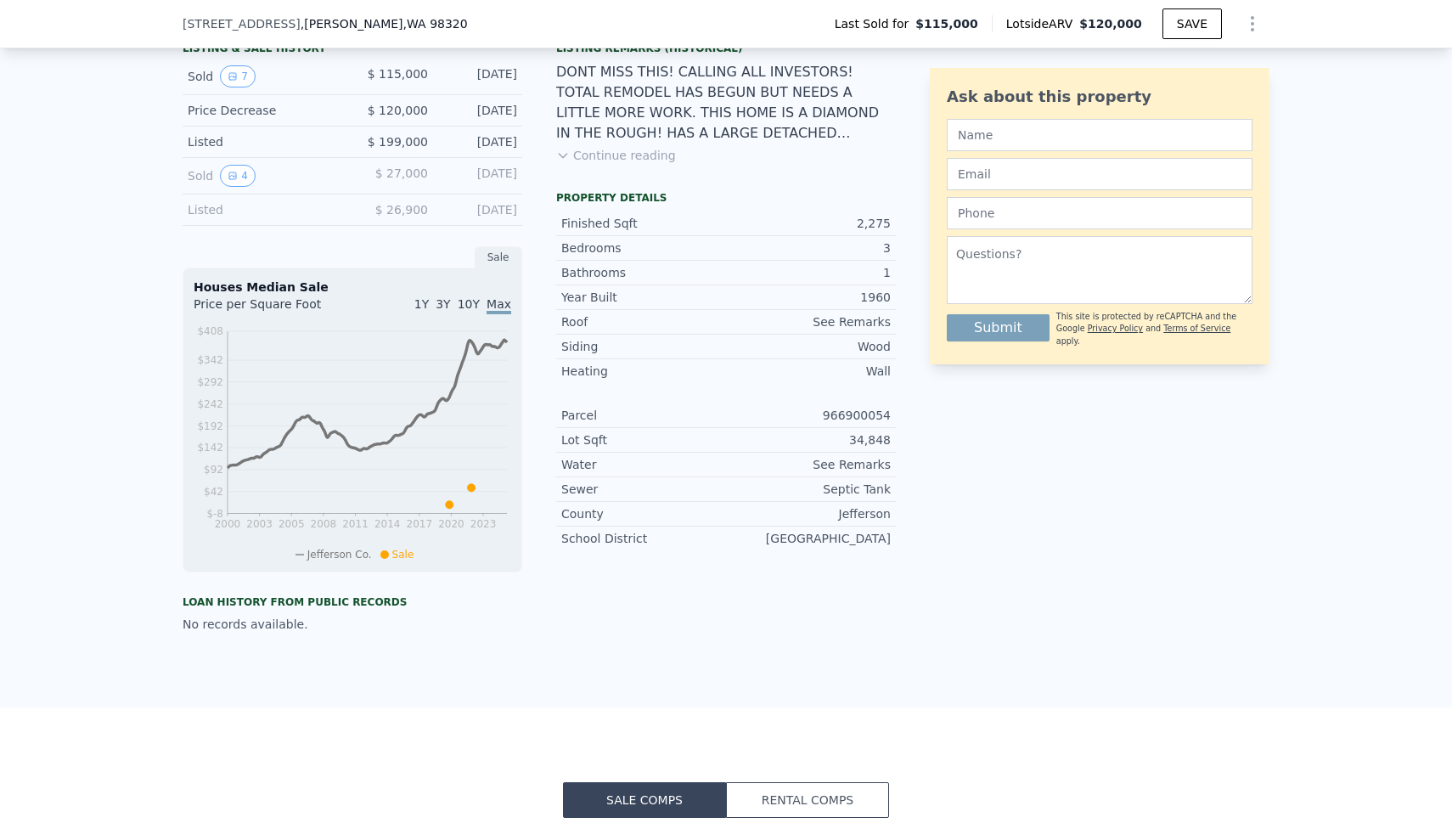
scroll to position [437, 0]
